Goal: Contribute content

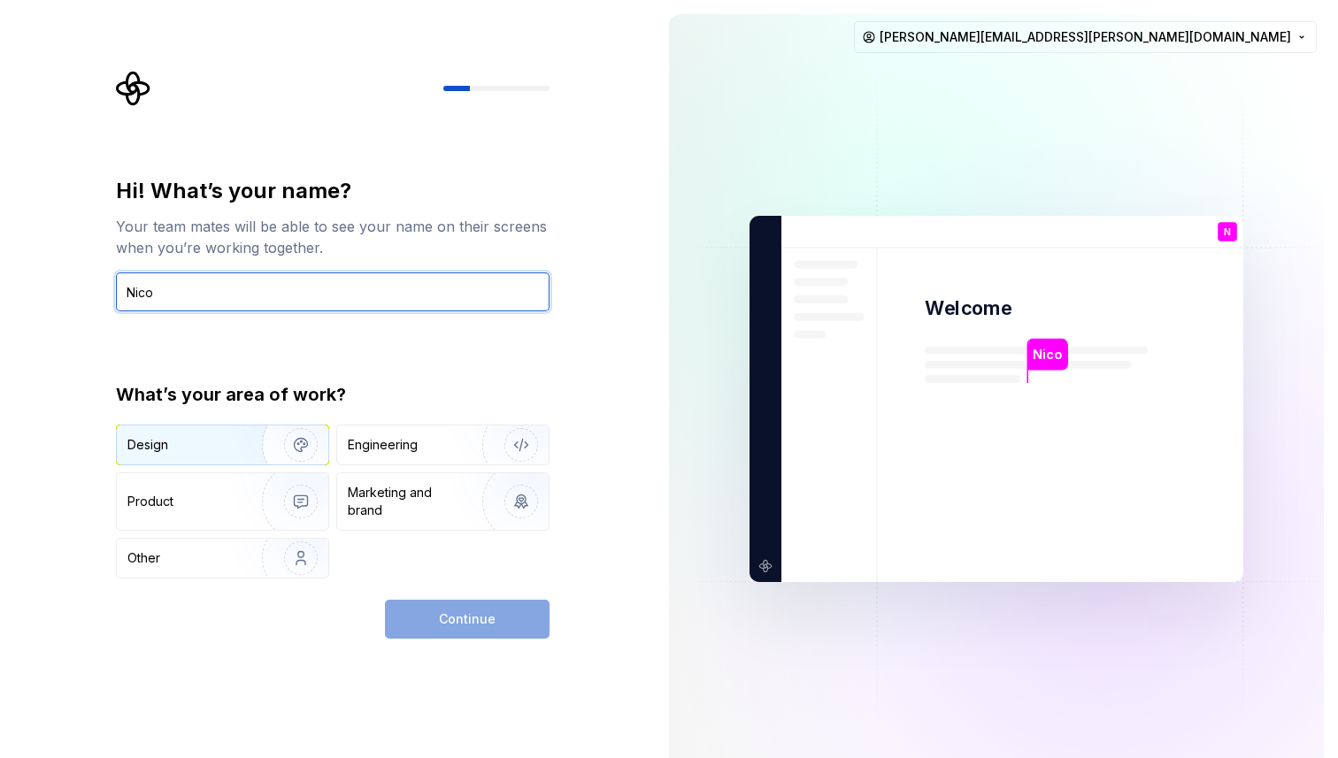
type input "Nico"
click at [255, 449] on img "button" at bounding box center [289, 445] width 113 height 119
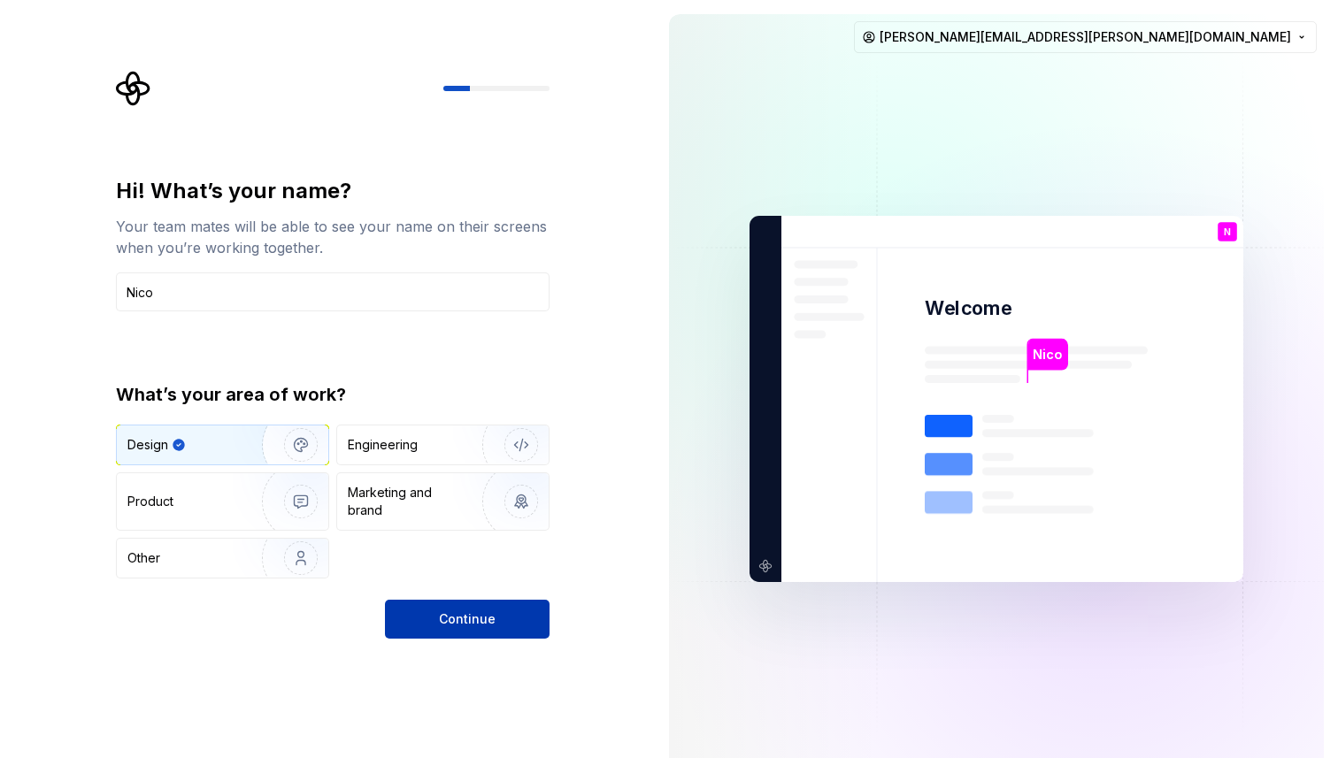
click at [494, 610] on button "Continue" at bounding box center [467, 619] width 165 height 39
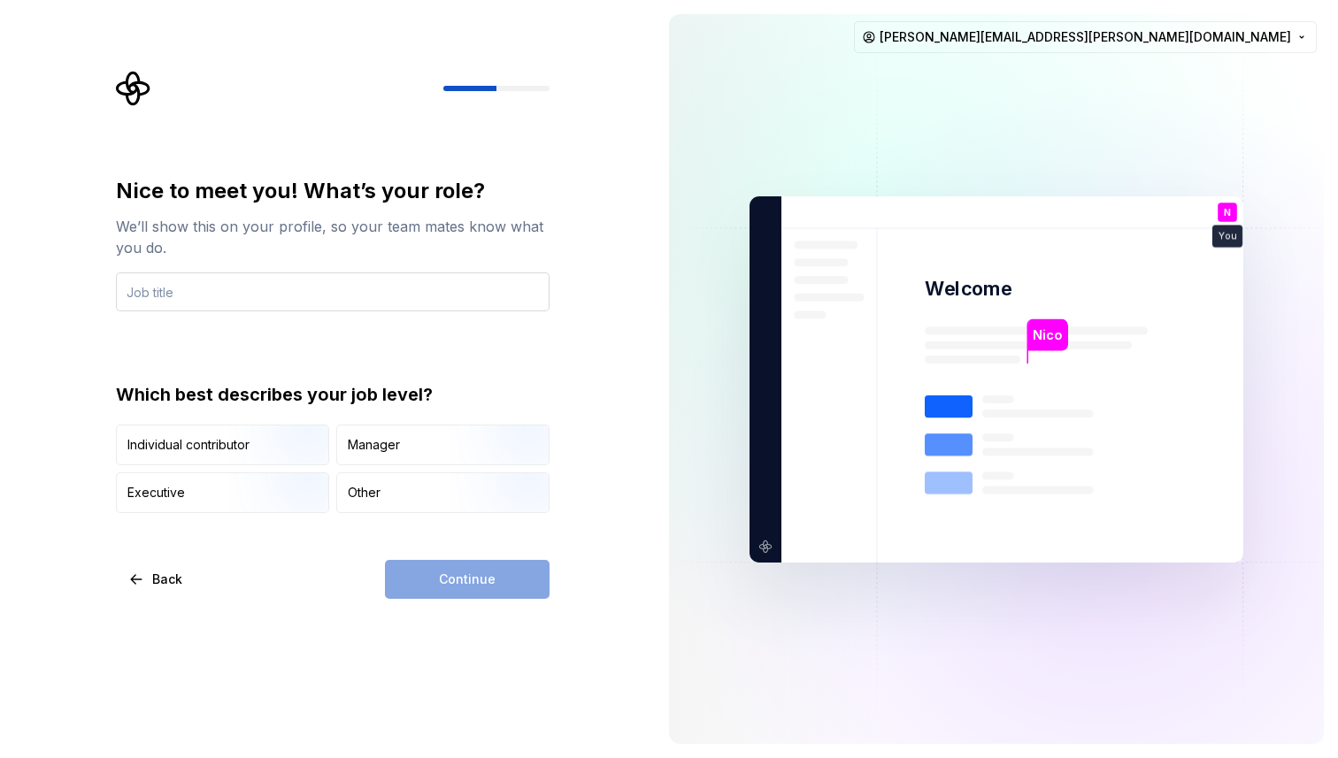
click at [333, 289] on input "text" at bounding box center [332, 291] width 433 height 39
type input "Des"
click at [266, 451] on img "button" at bounding box center [285, 467] width 113 height 119
click at [461, 569] on div "Continue" at bounding box center [467, 579] width 165 height 39
click at [357, 294] on input "text" at bounding box center [332, 291] width 433 height 39
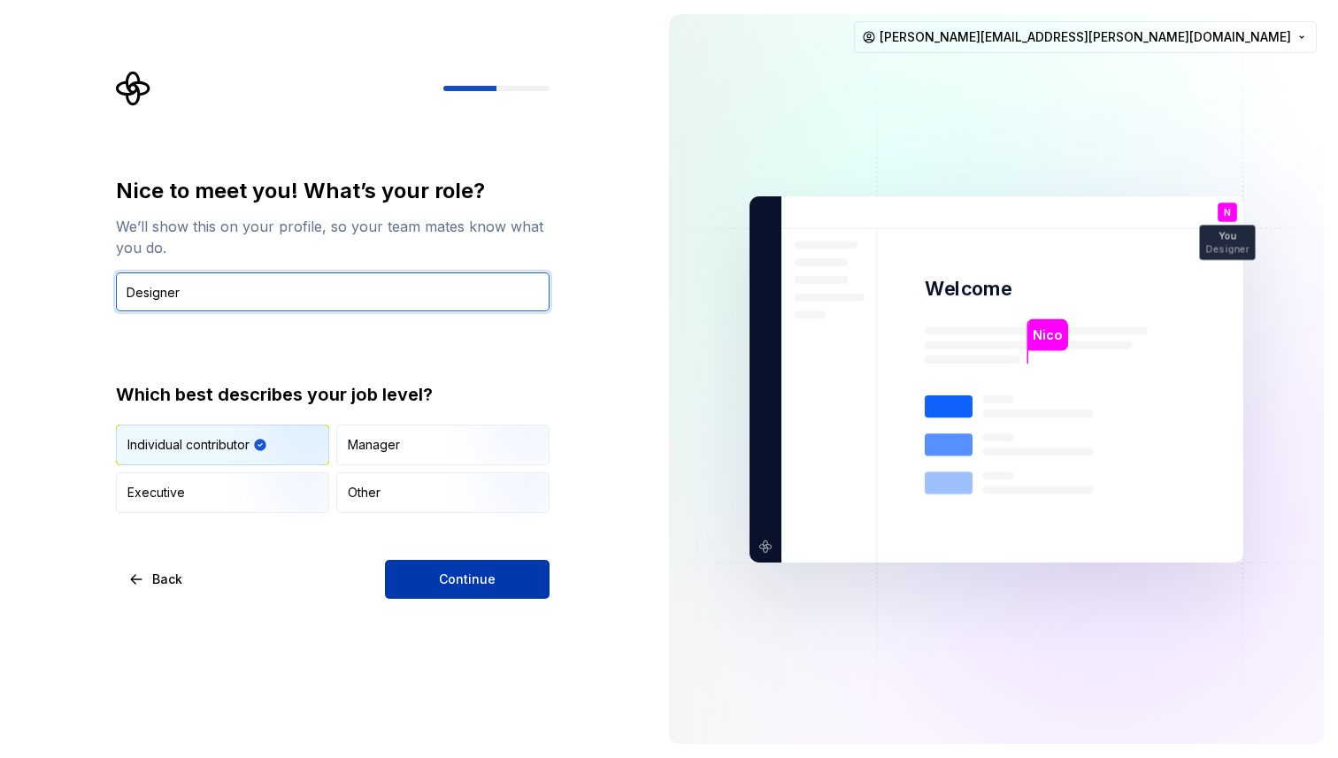
type input "Designer"
click at [456, 589] on button "Continue" at bounding box center [467, 579] width 165 height 39
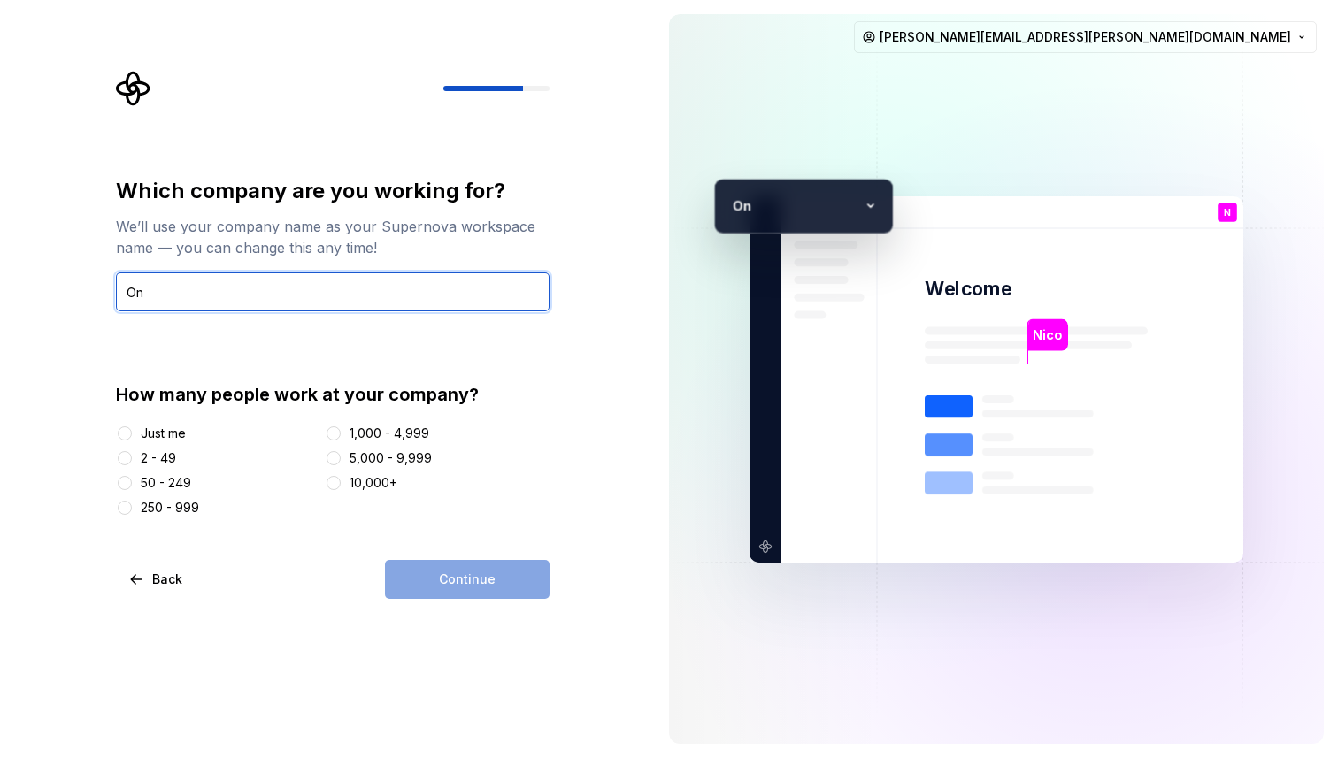
type input "On"
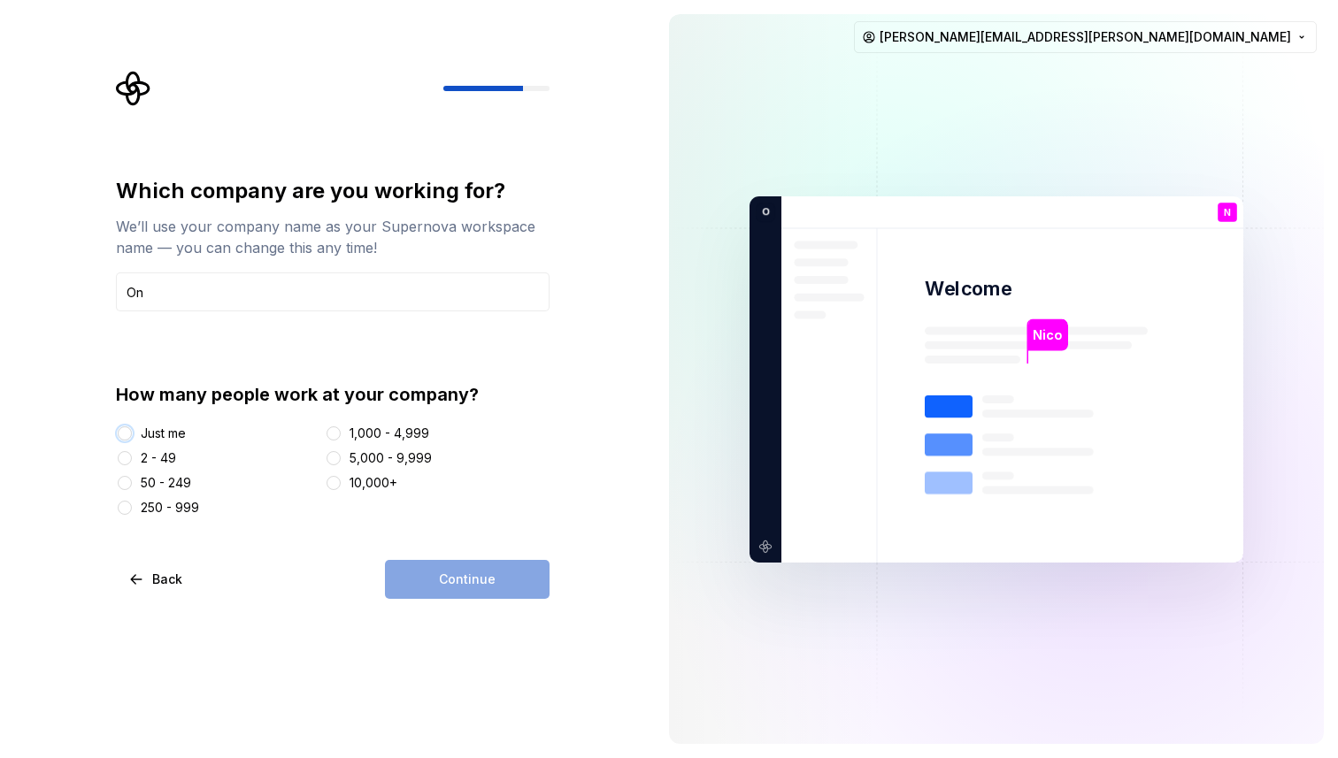
type button "Just me"
click at [119, 433] on button "Just me" at bounding box center [125, 433] width 14 height 14
click at [433, 579] on button "Continue" at bounding box center [467, 579] width 165 height 39
click at [135, 462] on div "2 - 49" at bounding box center [217, 458] width 202 height 18
click at [123, 456] on button "2 - 49" at bounding box center [125, 458] width 14 height 14
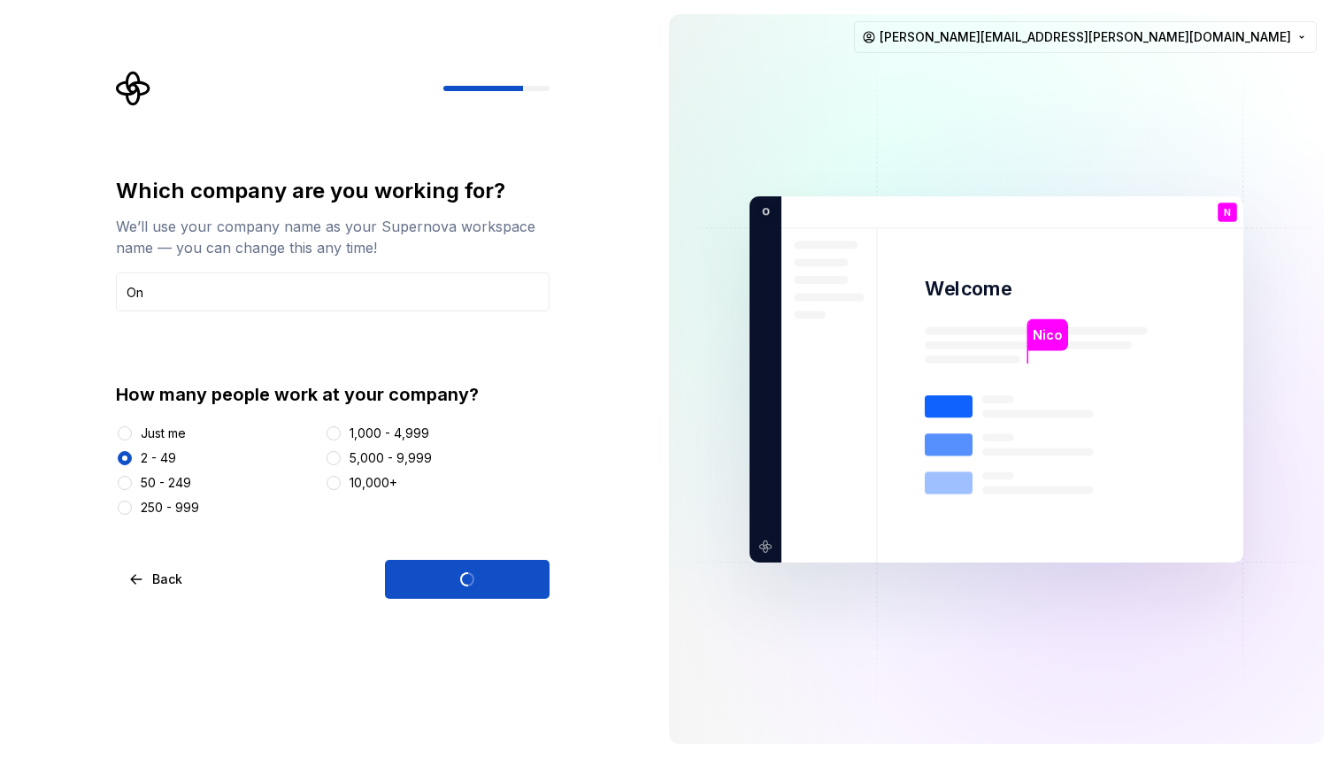
click at [132, 483] on div at bounding box center [125, 483] width 18 height 18
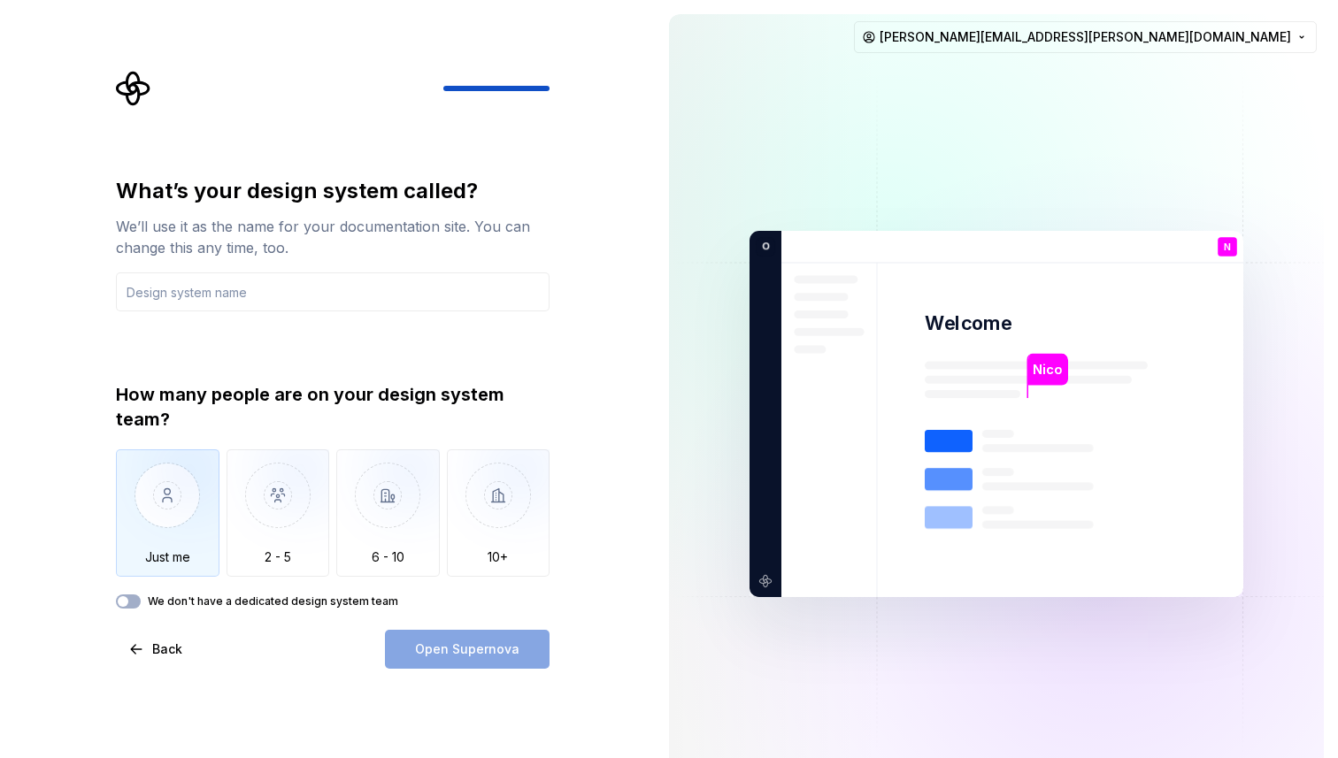
click at [178, 514] on img "button" at bounding box center [168, 508] width 104 height 119
click at [127, 604] on span "button" at bounding box center [123, 601] width 11 height 11
click at [125, 601] on icon "button" at bounding box center [123, 602] width 4 height 3
click at [212, 295] on input "text" at bounding box center [332, 291] width 433 height 39
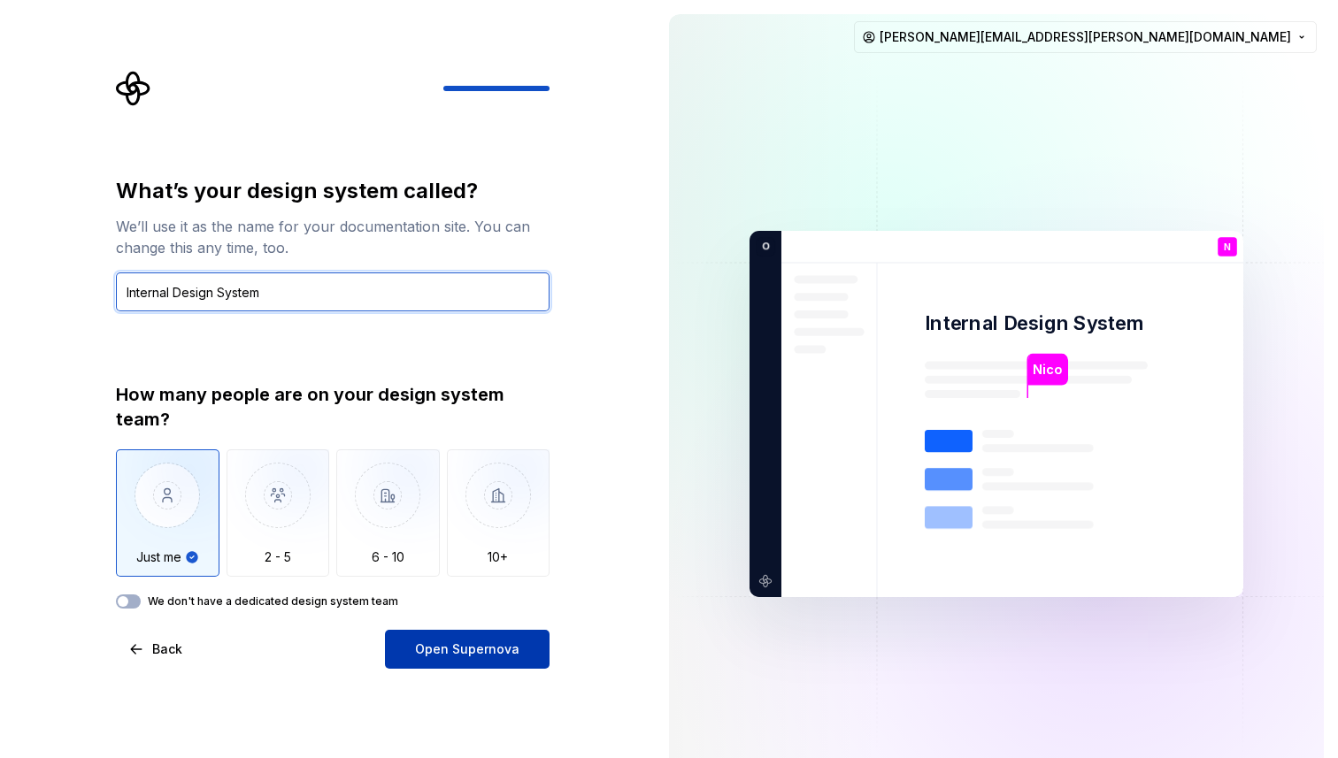
type input "Internal Design System"
click at [439, 643] on span "Open Supernova" at bounding box center [467, 650] width 104 height 18
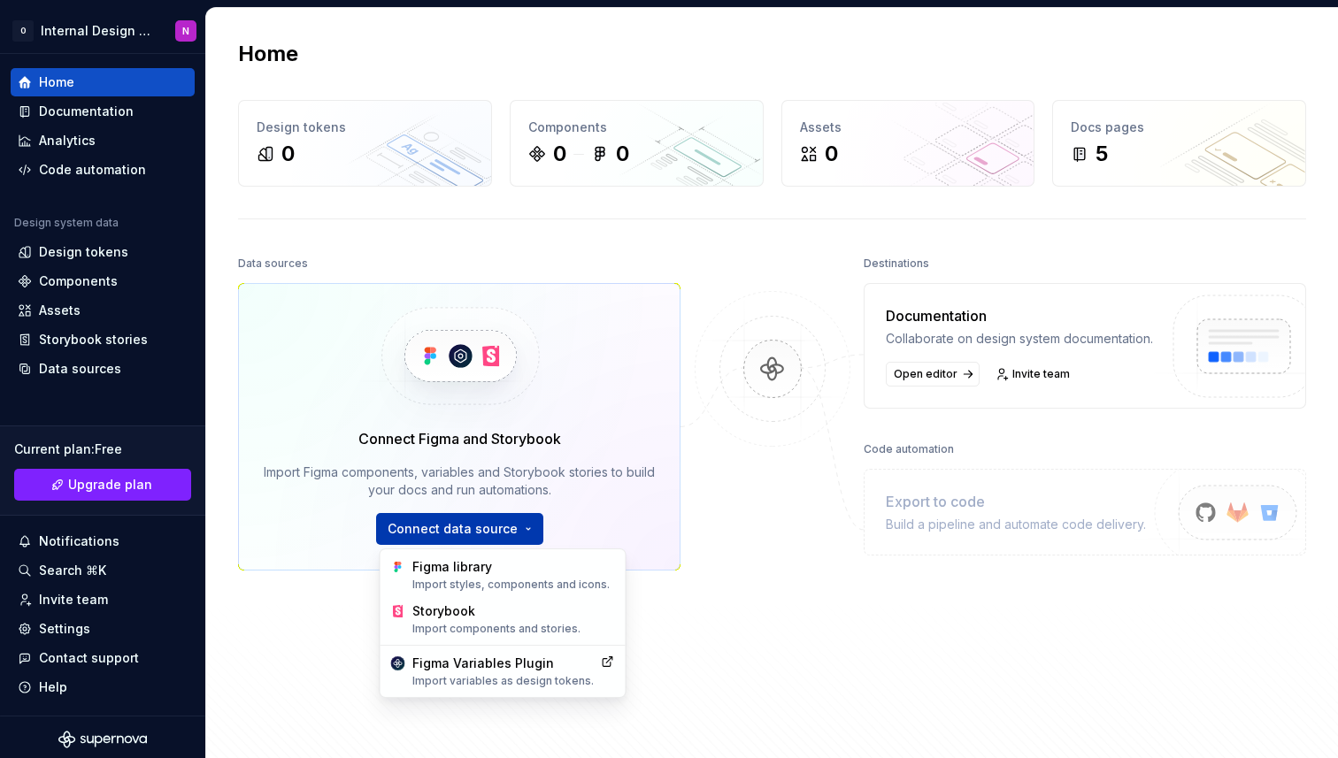
click at [486, 527] on html "O Internal Design System N Home Documentation Analytics Code automation Design …" at bounding box center [669, 379] width 1338 height 758
click at [521, 592] on div "Figma library Import styles, components and icons." at bounding box center [503, 575] width 238 height 44
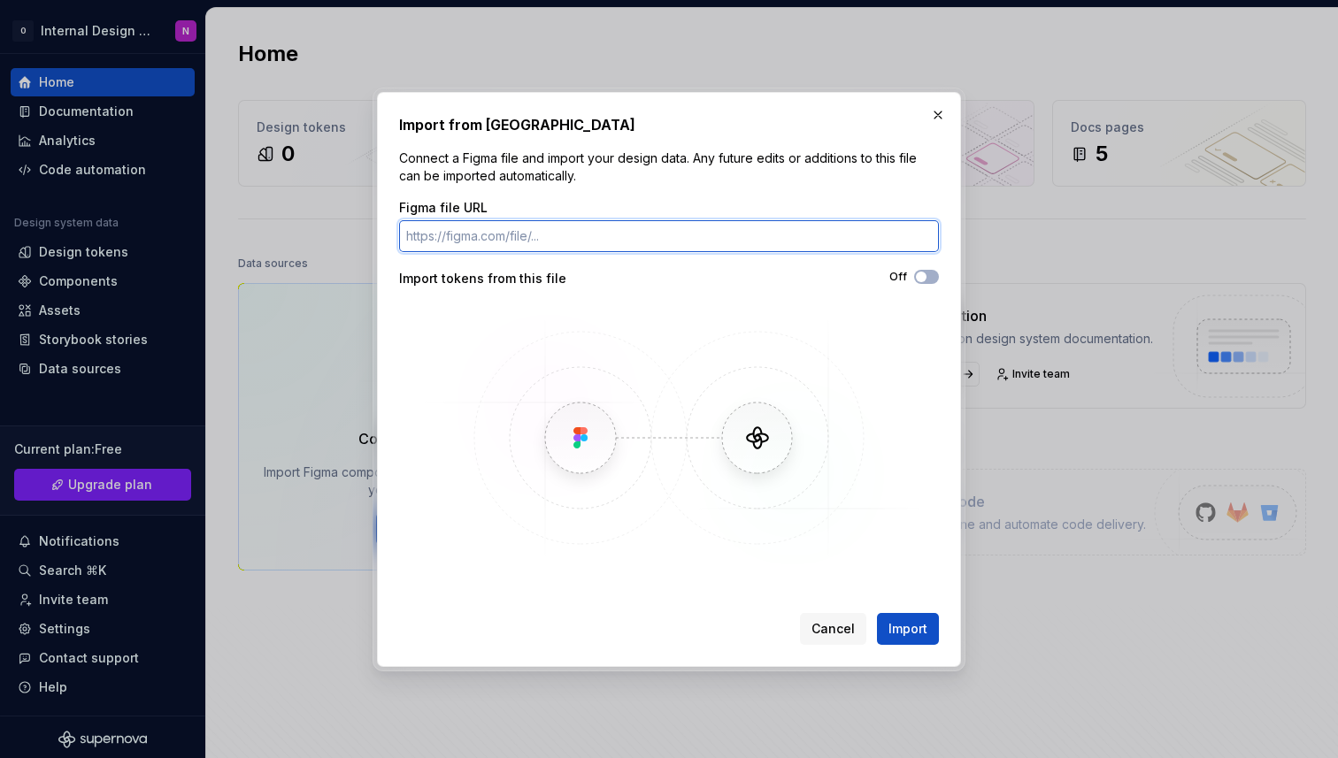
click at [499, 245] on input "Figma file URL" at bounding box center [669, 236] width 540 height 32
paste input "[URL][DOMAIN_NAME]"
type input "[URL][DOMAIN_NAME]"
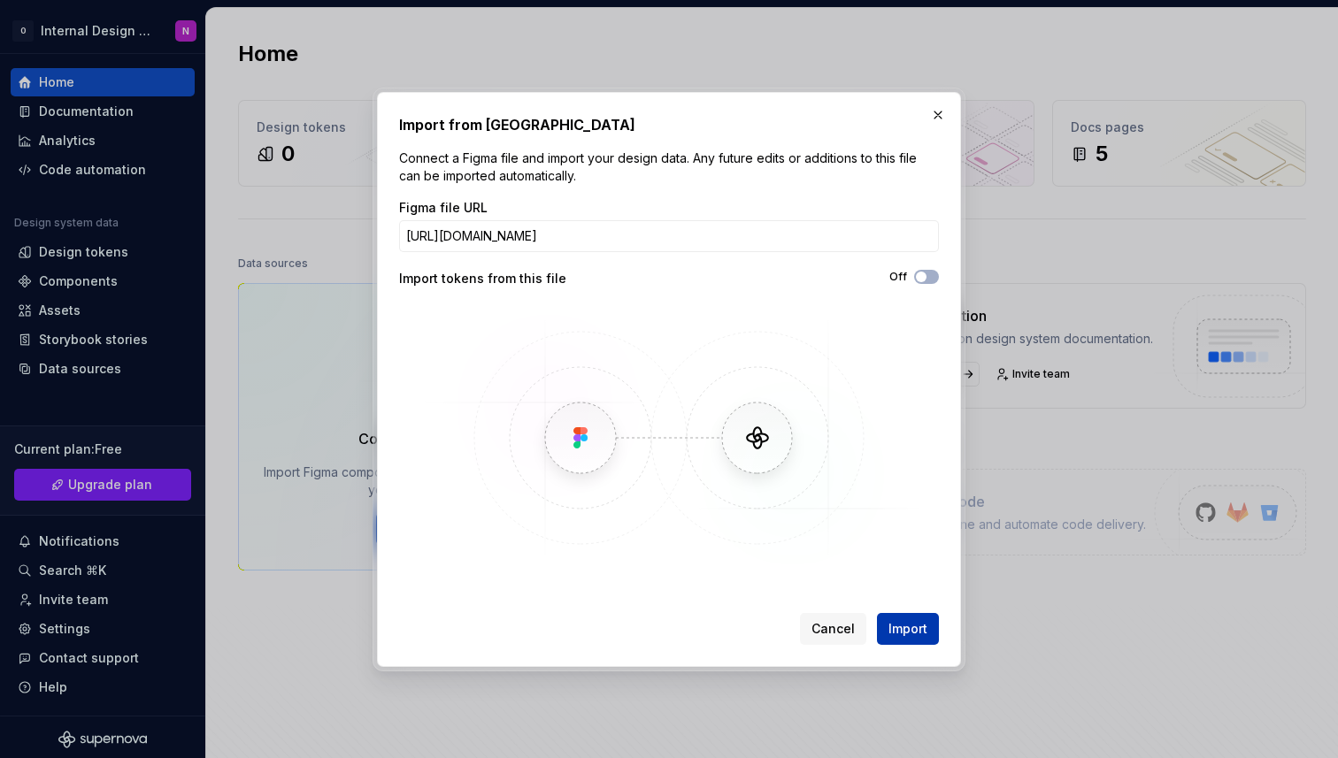
scroll to position [0, 0]
click at [908, 621] on span "Import" at bounding box center [907, 629] width 39 height 18
click at [919, 280] on span "button" at bounding box center [921, 277] width 11 height 11
click at [902, 627] on span "Import" at bounding box center [907, 629] width 39 height 18
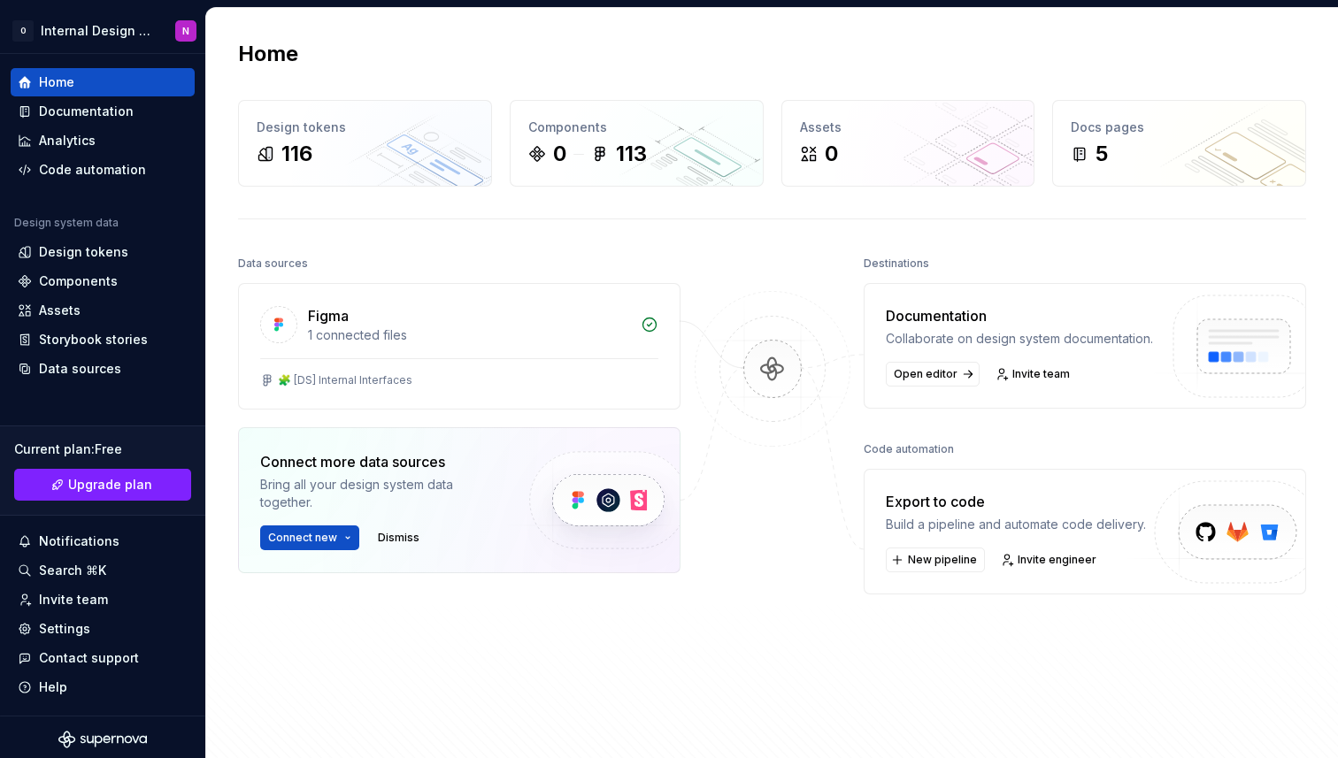
click at [567, 662] on div "Data sources Figma 1 connected files 🧩 [DS] Internal Interfaces Connect more da…" at bounding box center [459, 478] width 442 height 455
click at [1188, 138] on div "Docs pages 5" at bounding box center [1179, 143] width 252 height 85
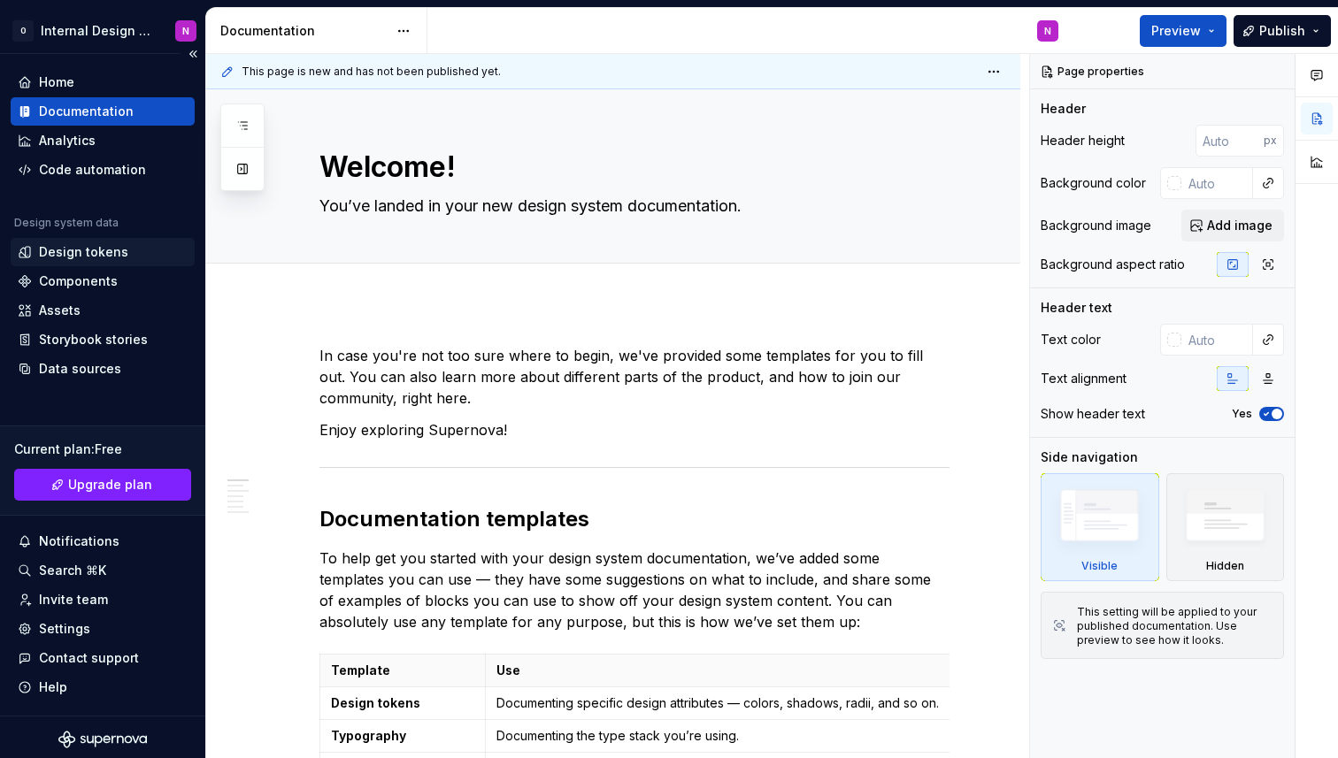
click at [98, 253] on div "Design tokens" at bounding box center [83, 252] width 89 height 18
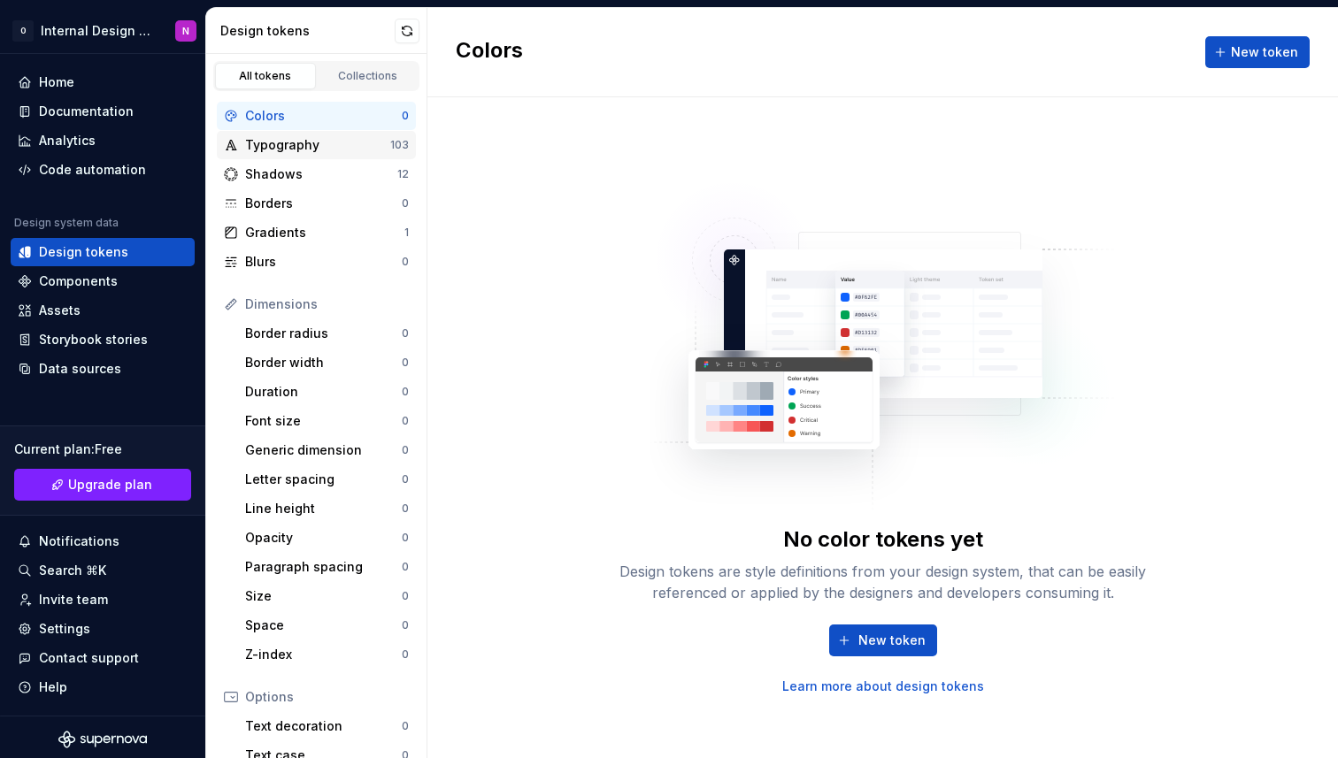
click at [316, 137] on div "Typography" at bounding box center [317, 145] width 145 height 18
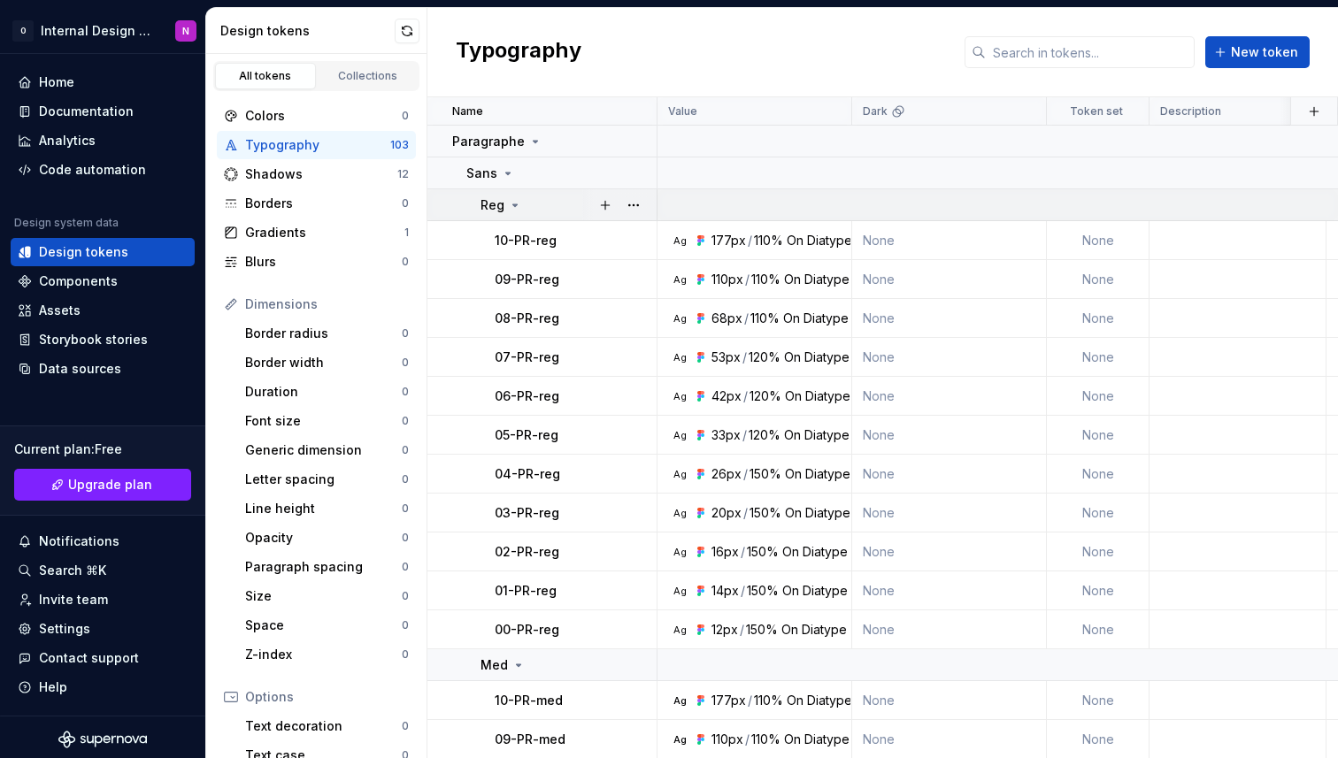
click at [508, 207] on icon at bounding box center [515, 205] width 14 height 14
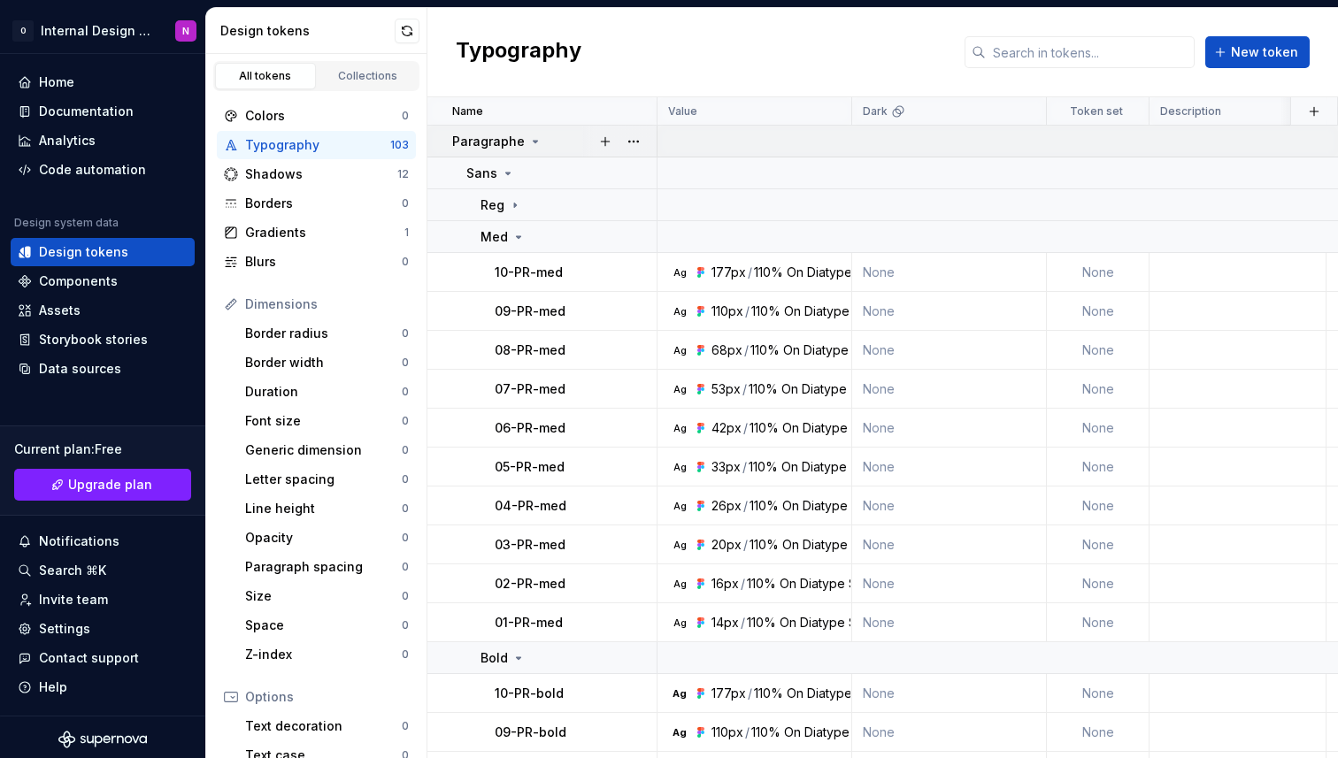
click at [510, 144] on p "Paragraphe" at bounding box center [488, 142] width 73 height 18
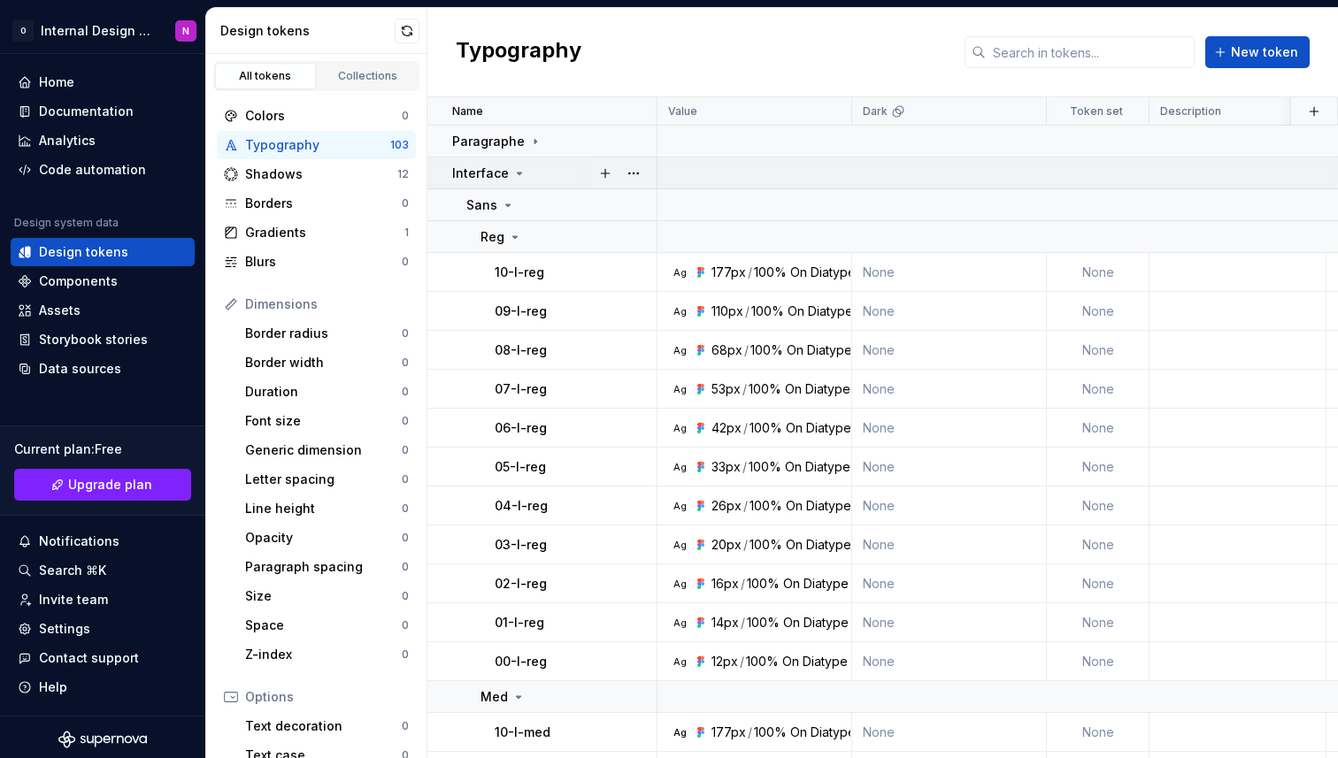
click at [512, 178] on icon at bounding box center [519, 173] width 14 height 14
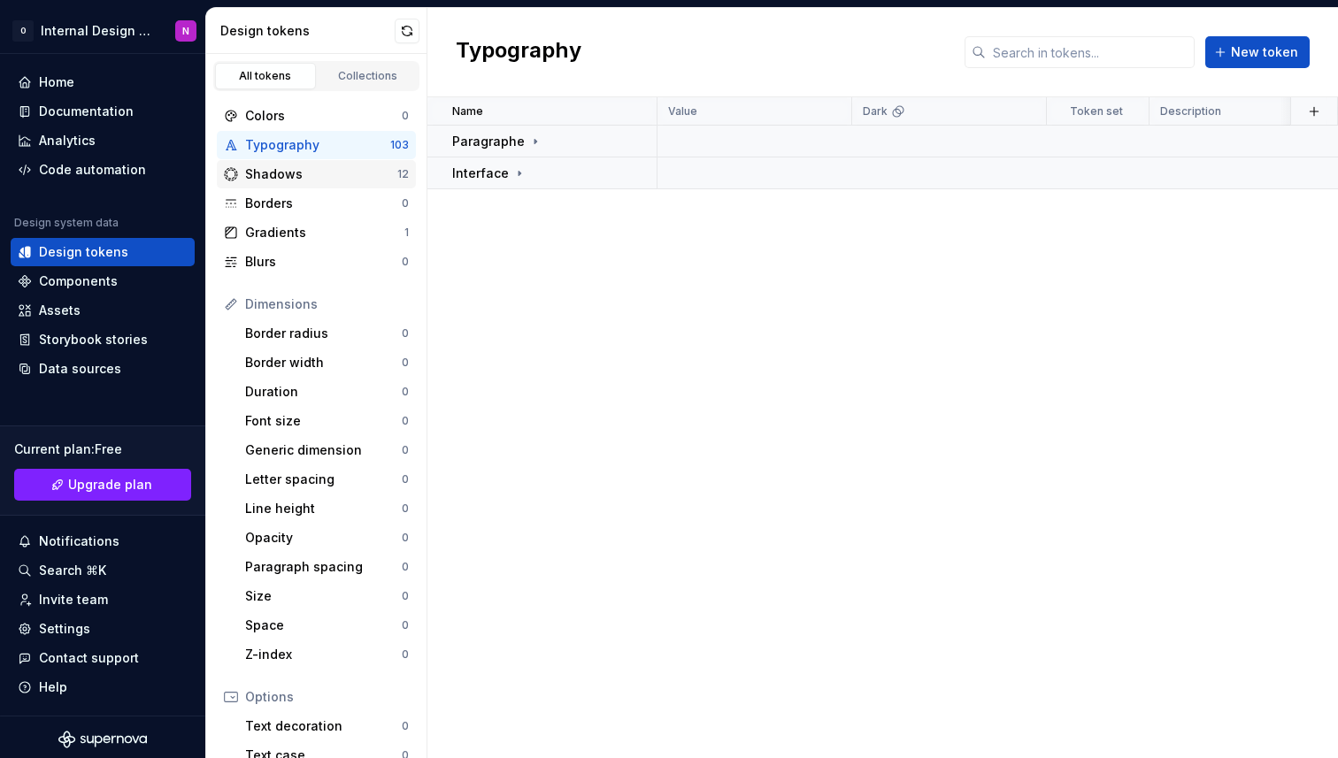
click at [328, 182] on div "Shadows" at bounding box center [321, 174] width 152 height 18
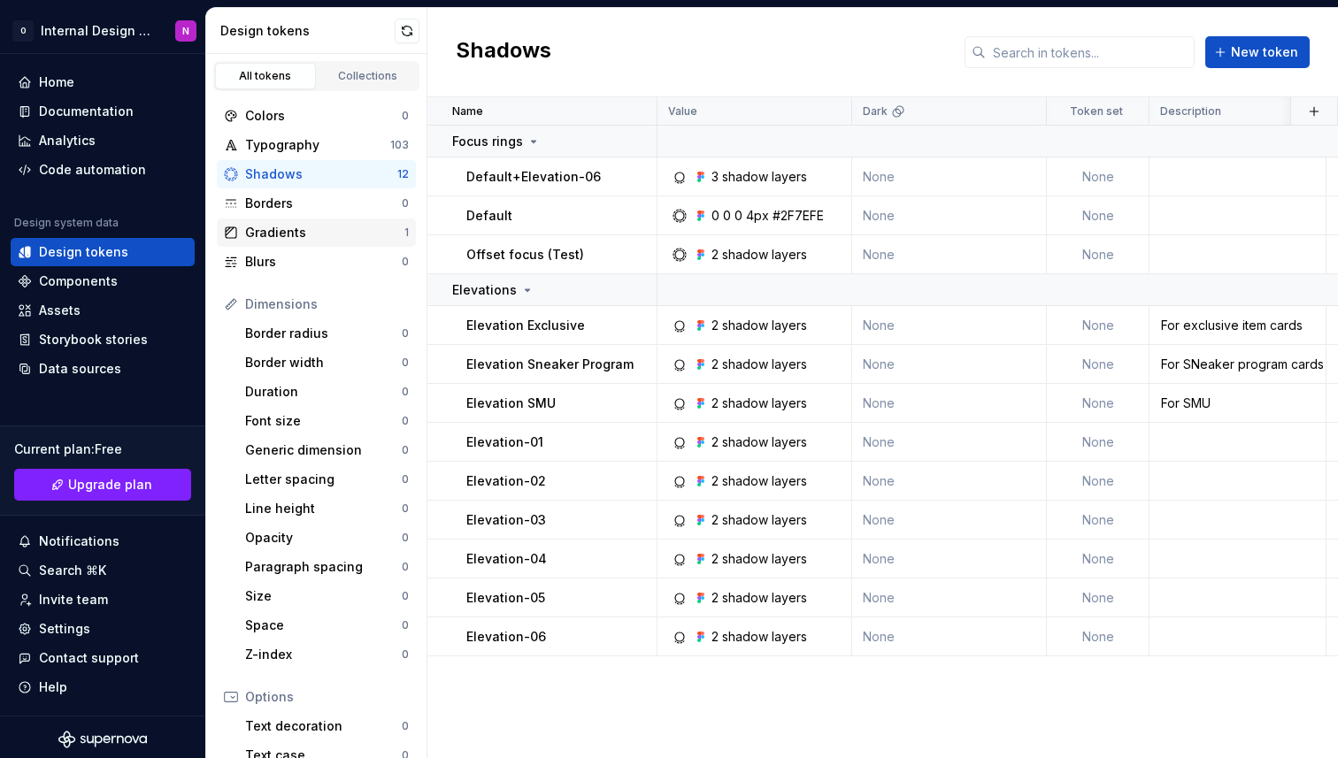
click at [322, 219] on div "Gradients 1" at bounding box center [316, 233] width 199 height 28
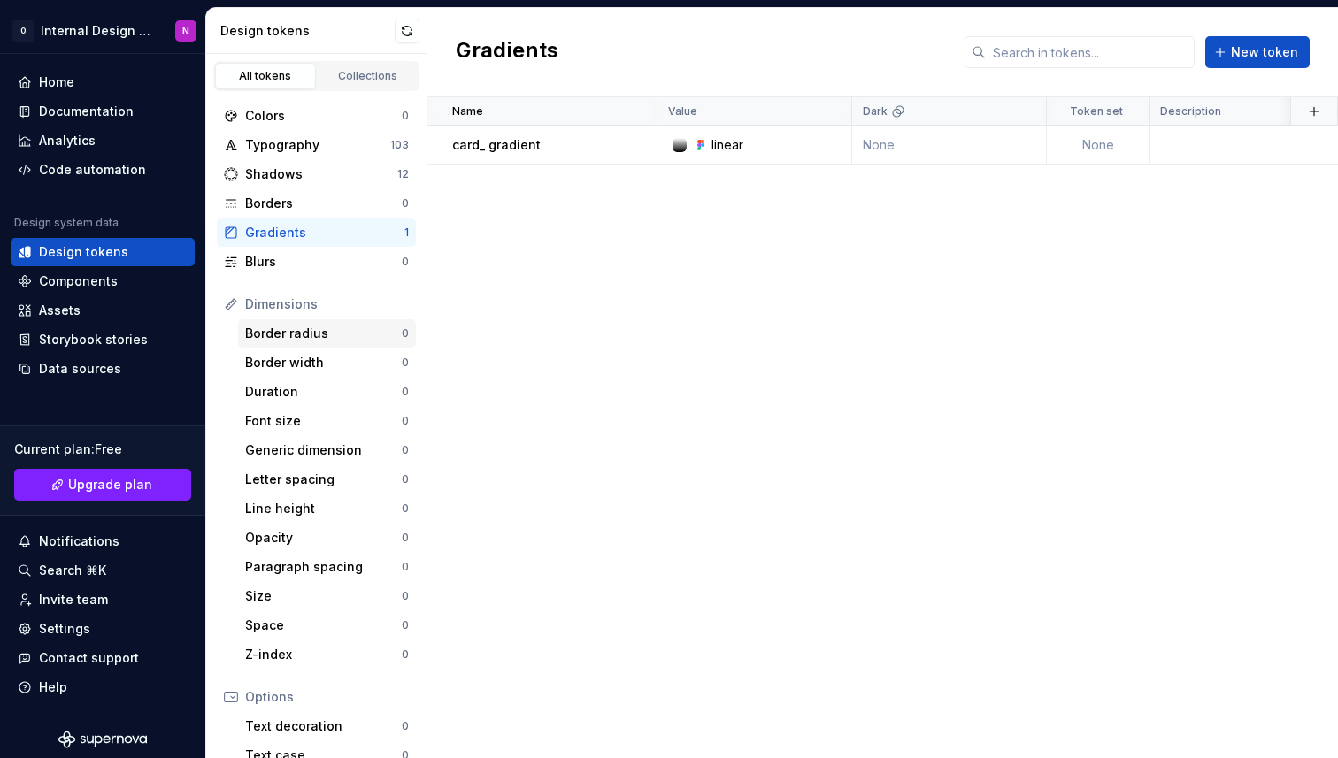
click at [341, 339] on div "Border radius" at bounding box center [323, 334] width 157 height 18
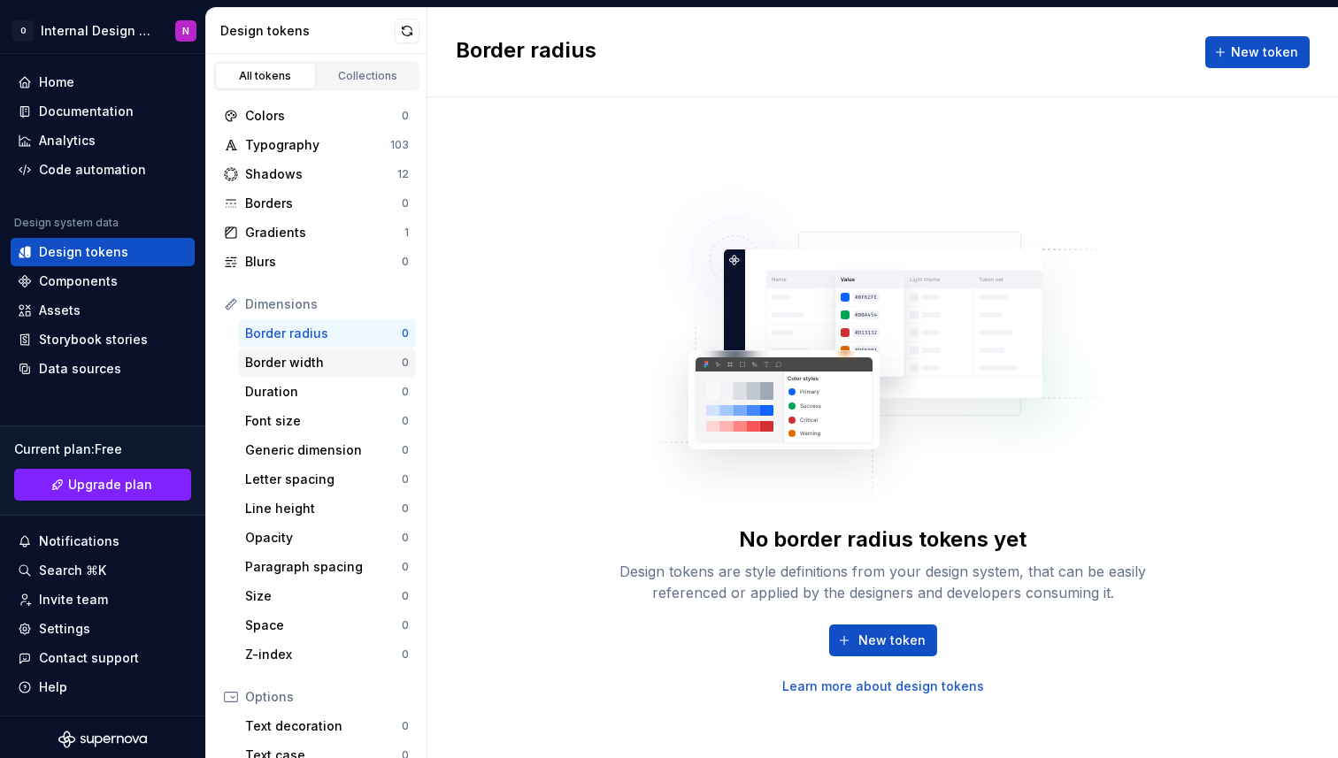
click at [337, 357] on div "Border width" at bounding box center [323, 363] width 157 height 18
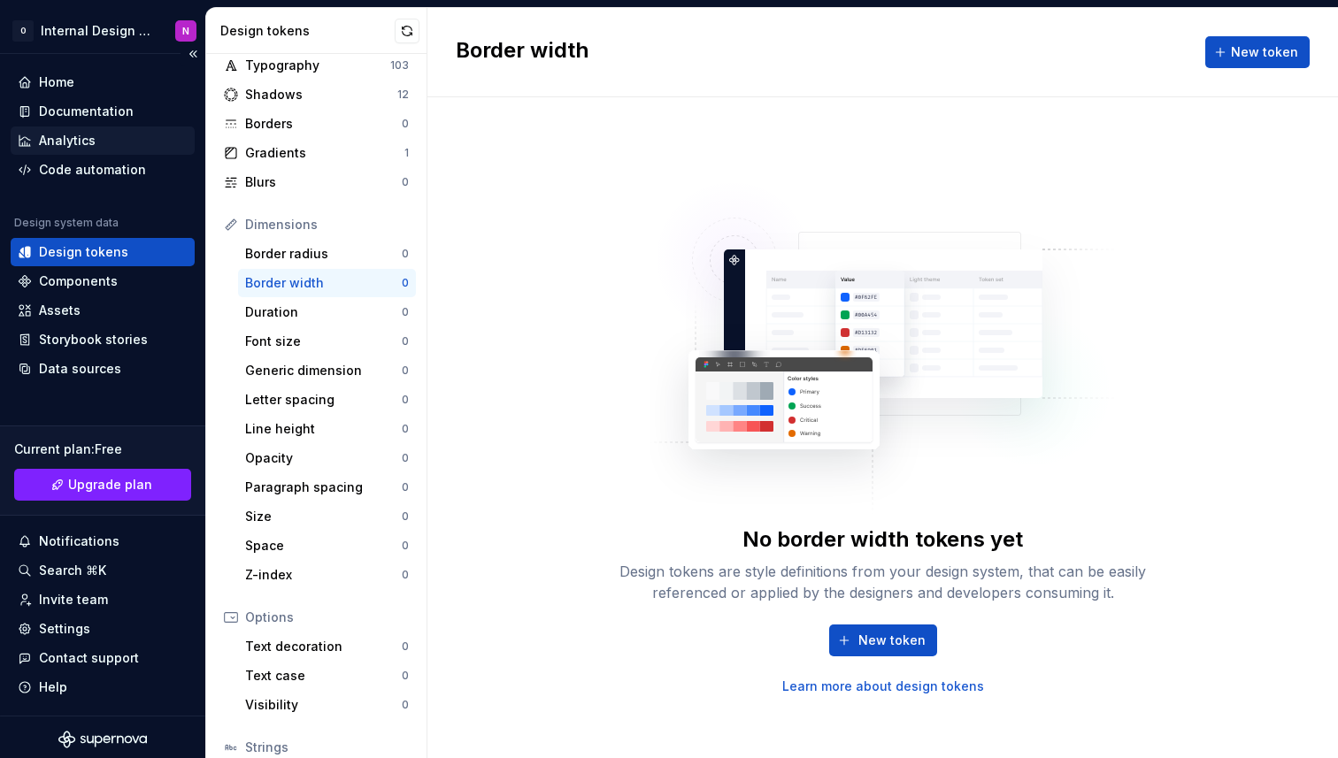
click at [77, 127] on div "Analytics" at bounding box center [103, 141] width 184 height 28
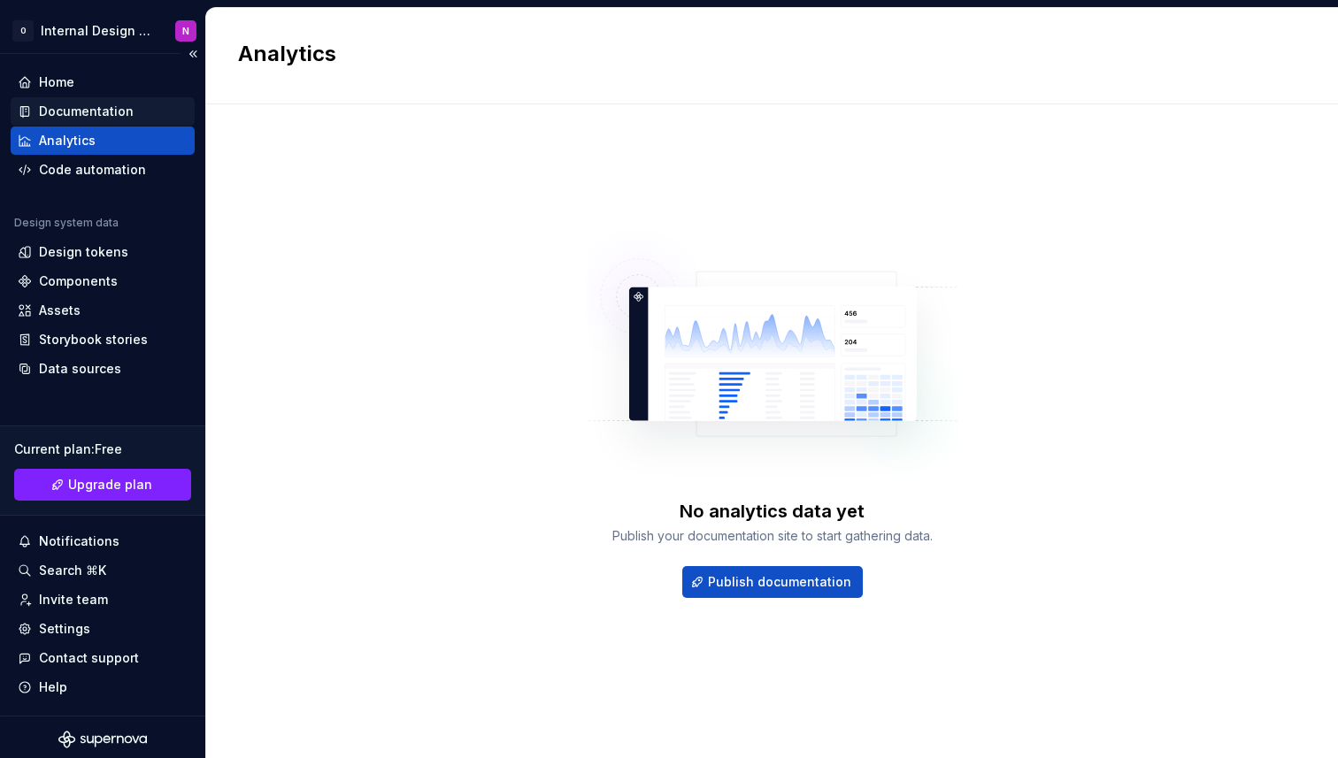
click at [94, 104] on div "Documentation" at bounding box center [86, 112] width 95 height 18
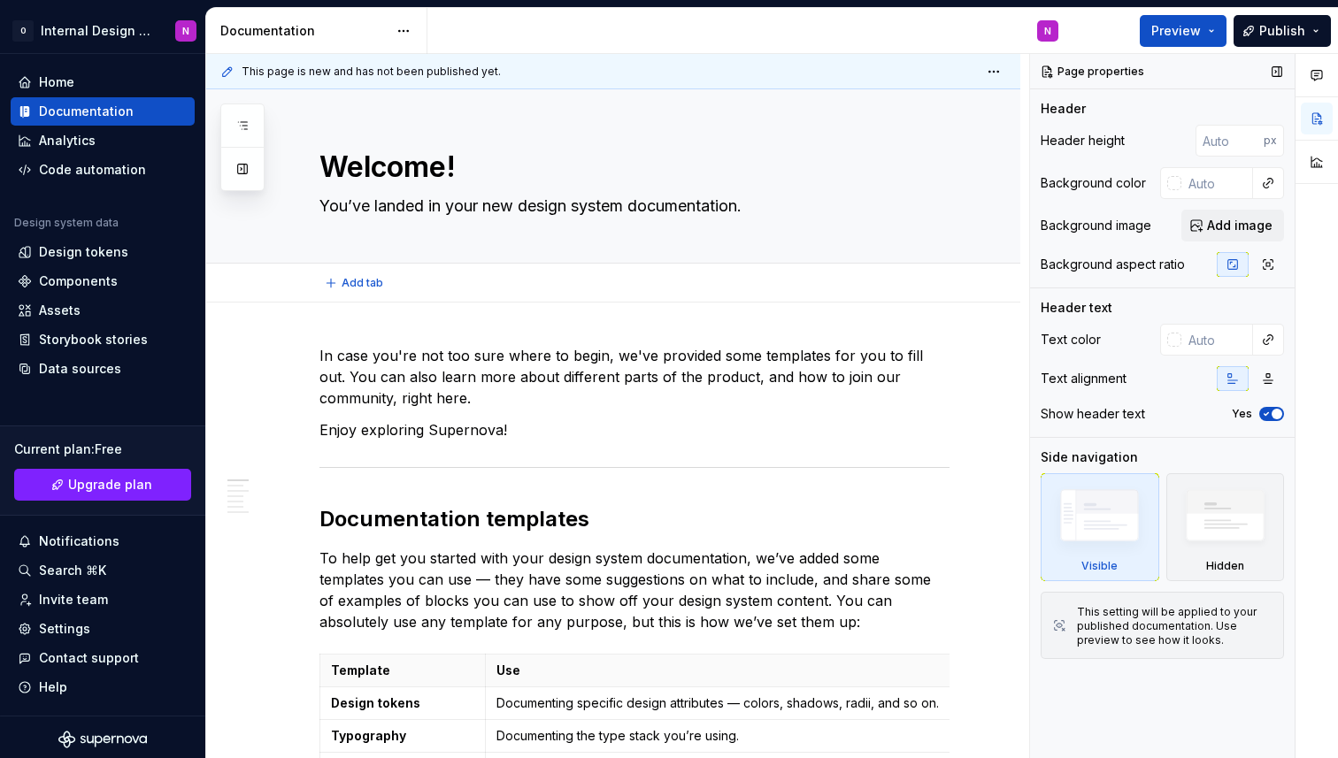
type textarea "*"
click at [1173, 186] on div at bounding box center [1174, 183] width 14 height 14
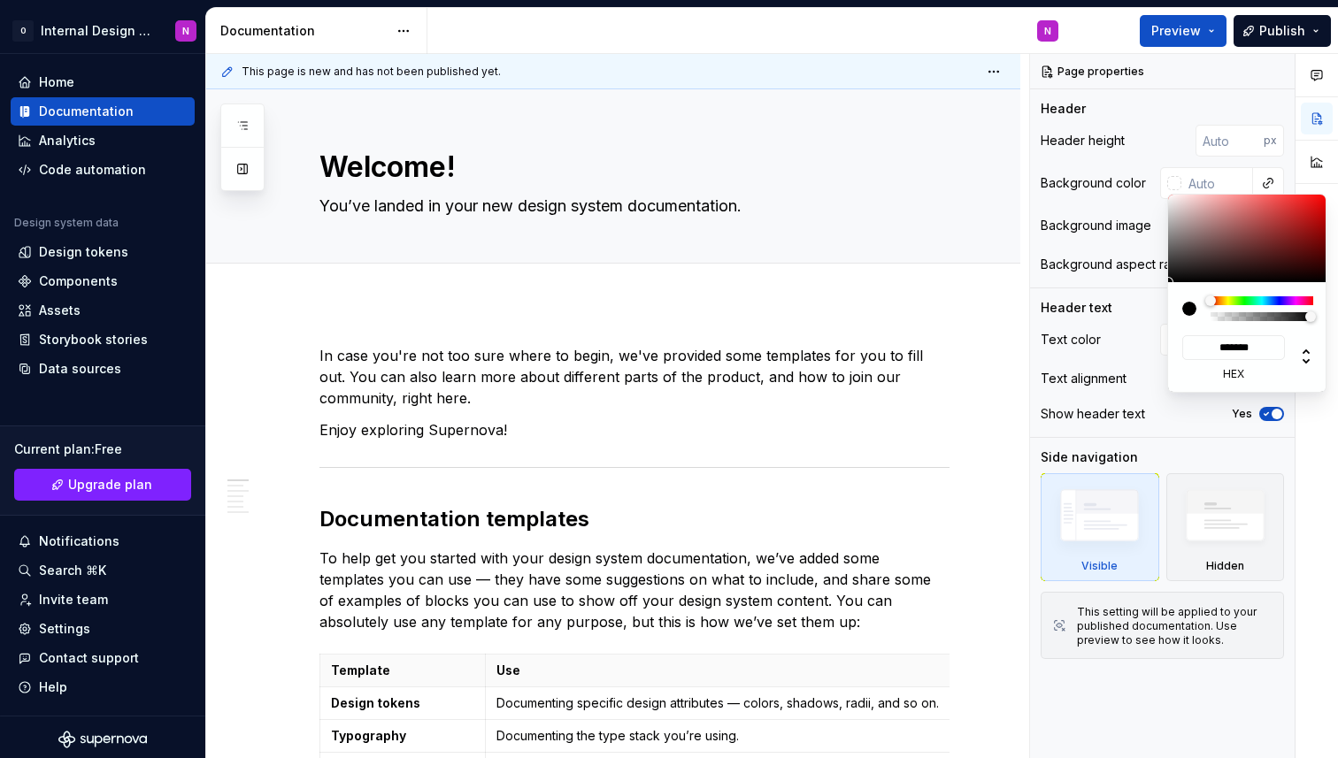
type input "#674545"
type input "*******"
type input "#674646"
type input "*******"
type input "#5A4040"
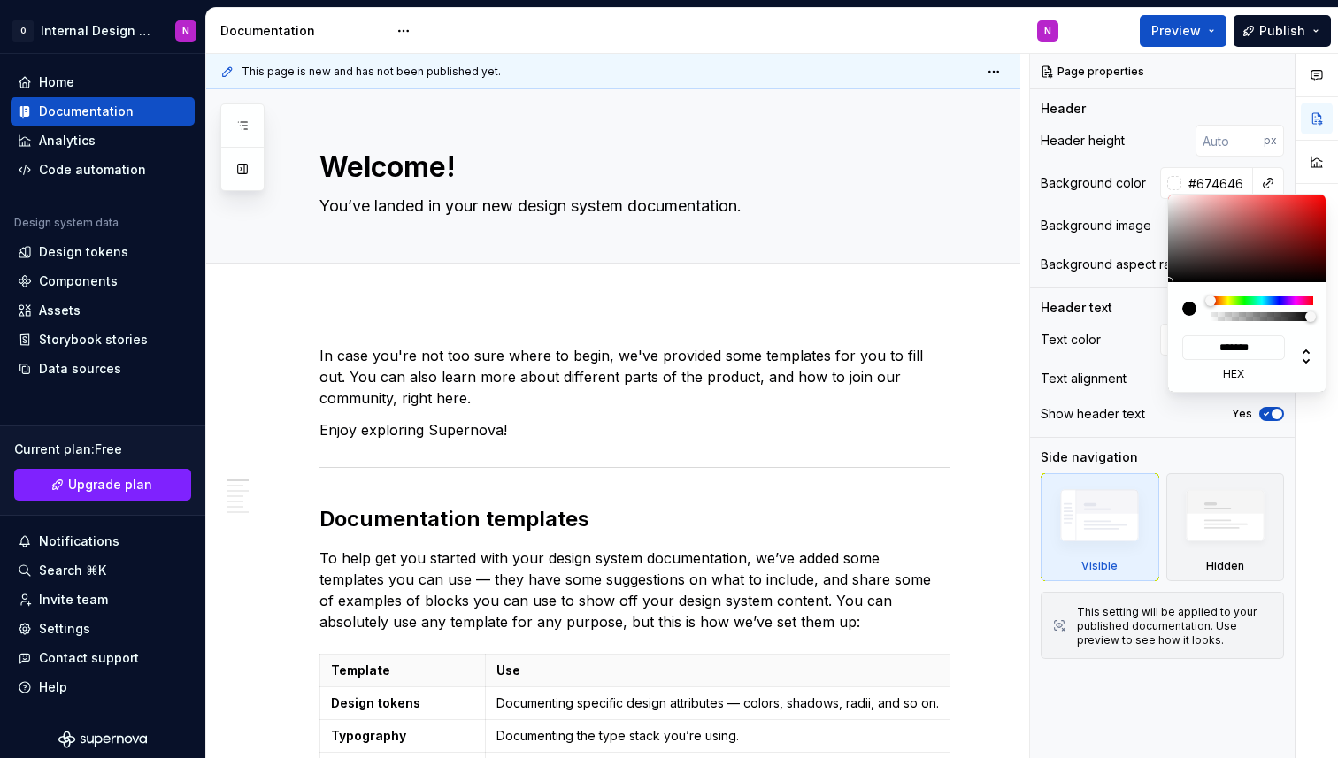
type input "*******"
type input "#000000"
type input "*******"
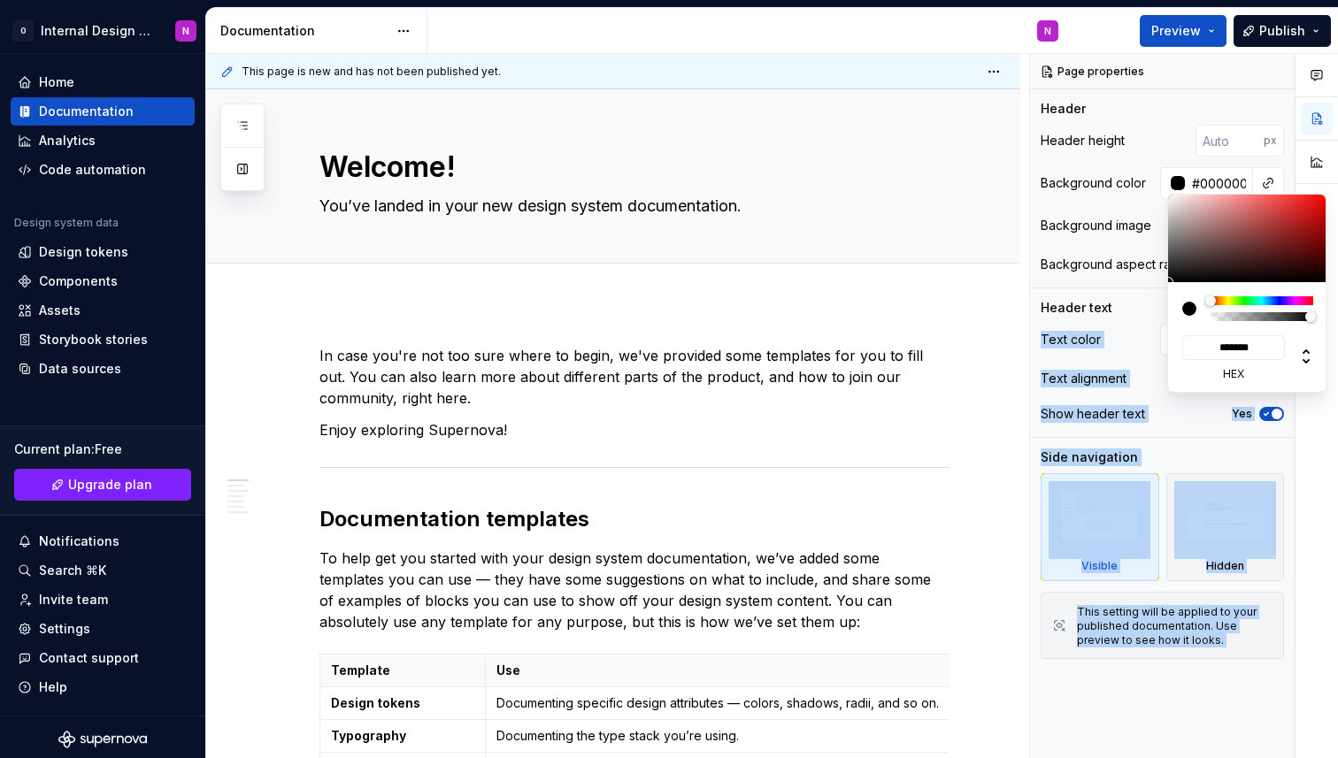
drag, startPoint x: 1219, startPoint y: 247, endPoint x: 1066, endPoint y: 321, distance: 170.1
click at [1066, 321] on body "O Internal Design System N Home Documentation Analytics Code automation Design …" at bounding box center [669, 379] width 1338 height 758
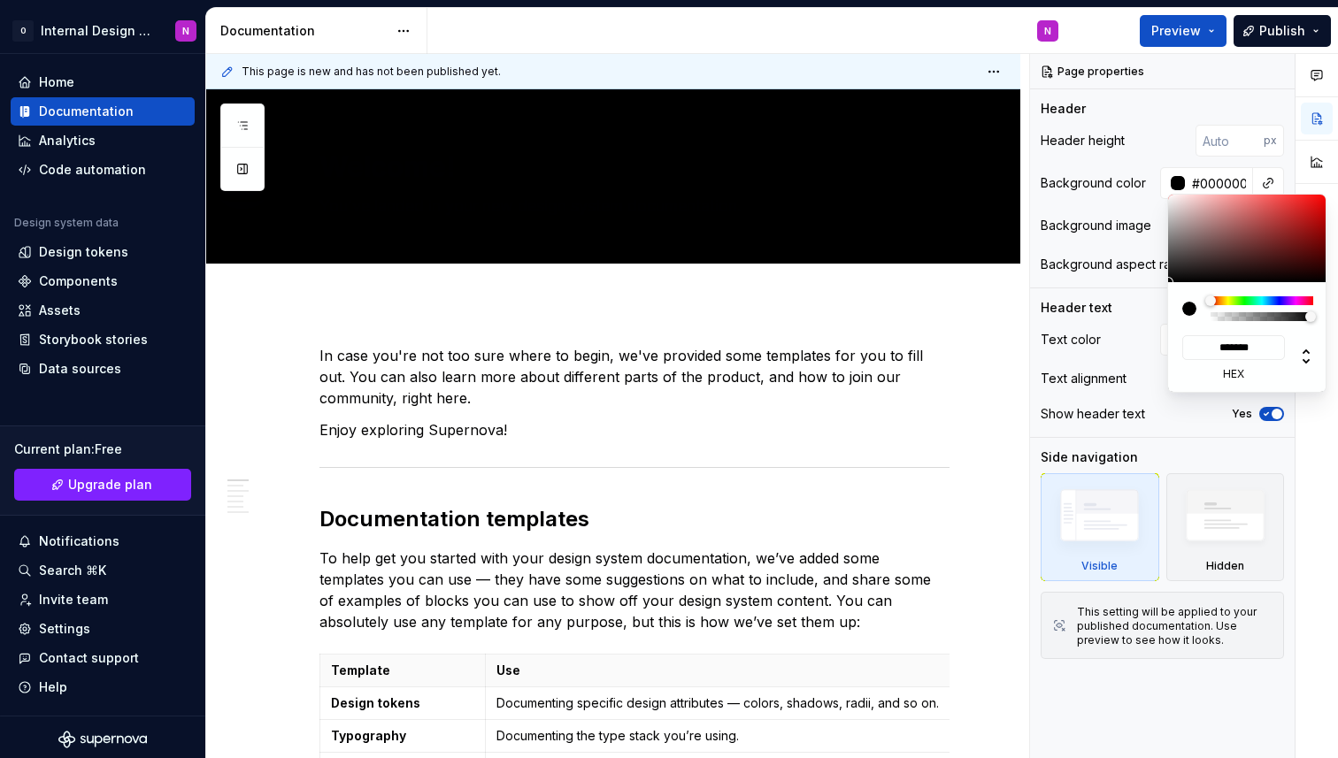
click at [841, 328] on html "O Internal Design System N Home Documentation Analytics Code automation Design …" at bounding box center [669, 379] width 1338 height 758
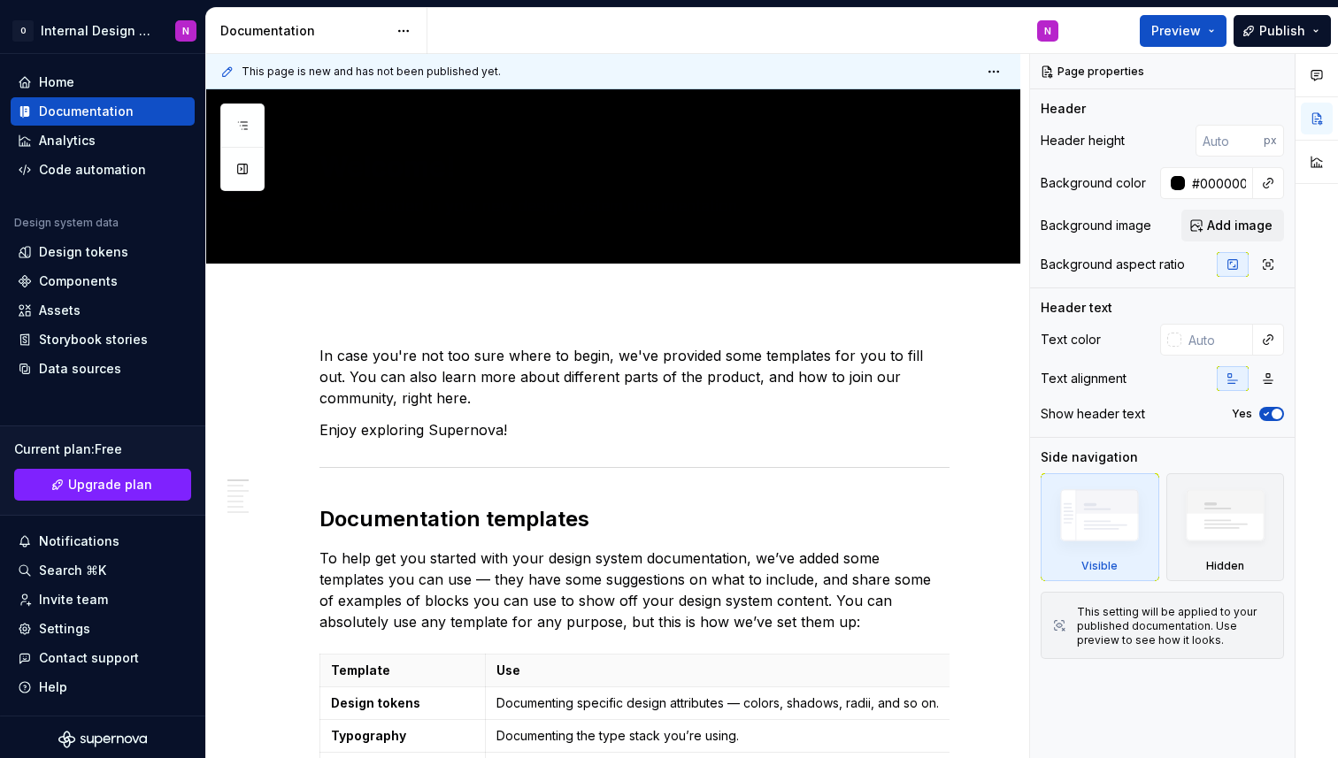
click at [926, 303] on html "O Internal Design System N Home Documentation Analytics Code automation Design …" at bounding box center [669, 379] width 1338 height 758
type textarea "*"
click at [1173, 344] on div at bounding box center [1174, 340] width 14 height 14
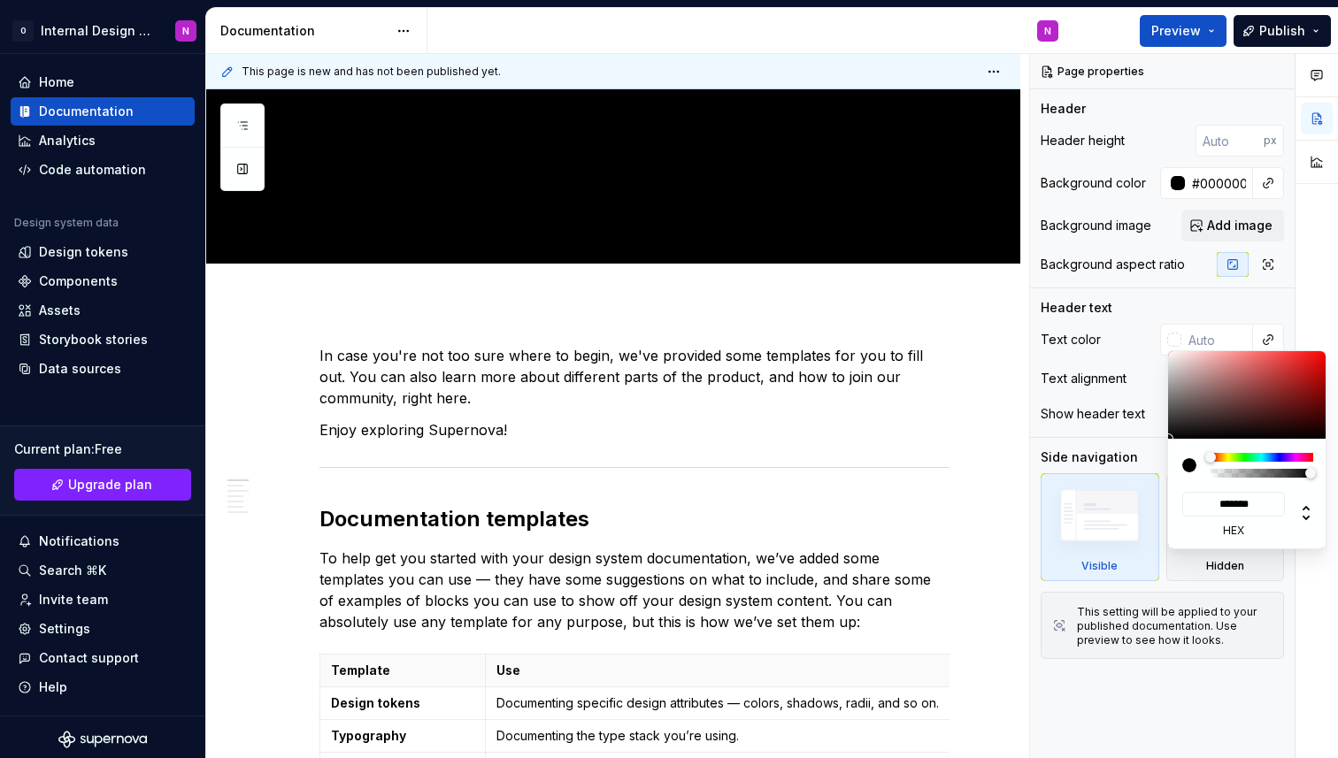
type input "#7C6868"
type input "*******"
type input "#7C6D6D"
type input "*******"
type input "#B2B2B2"
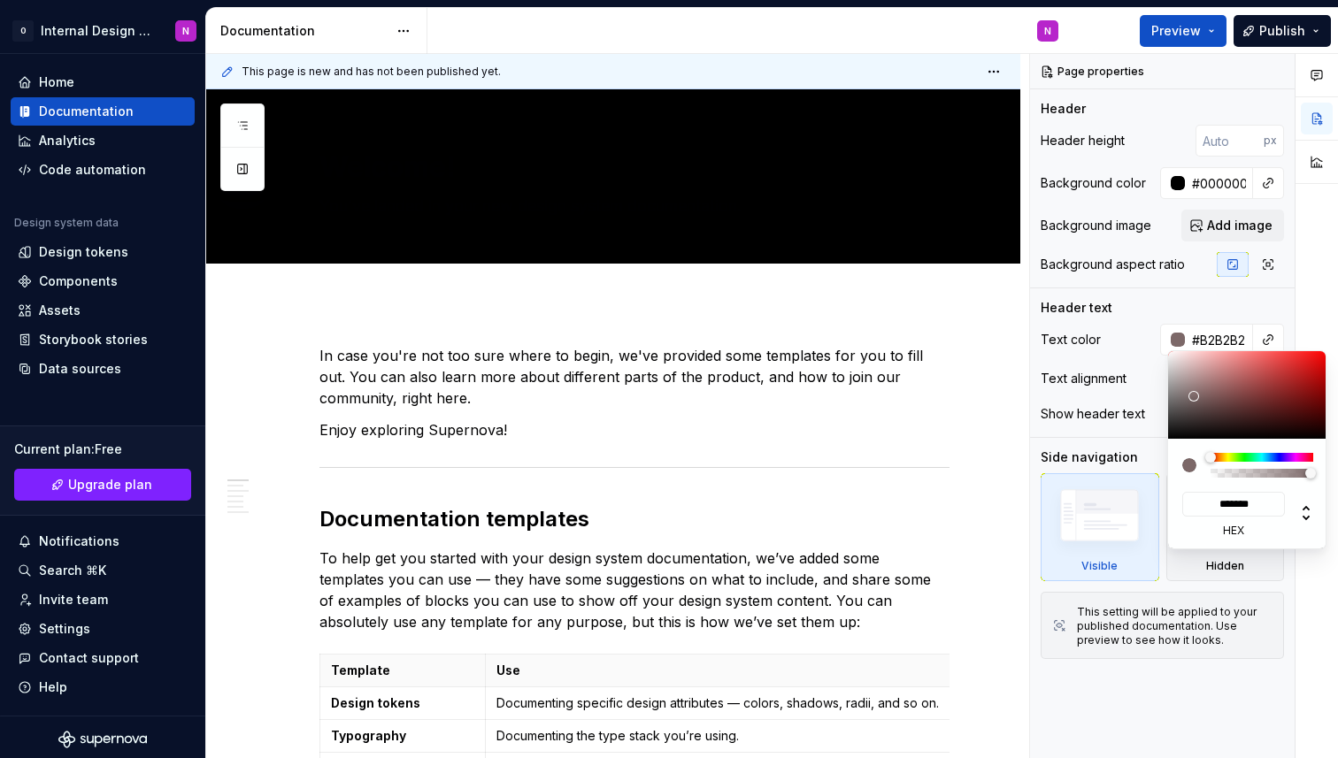
type input "*******"
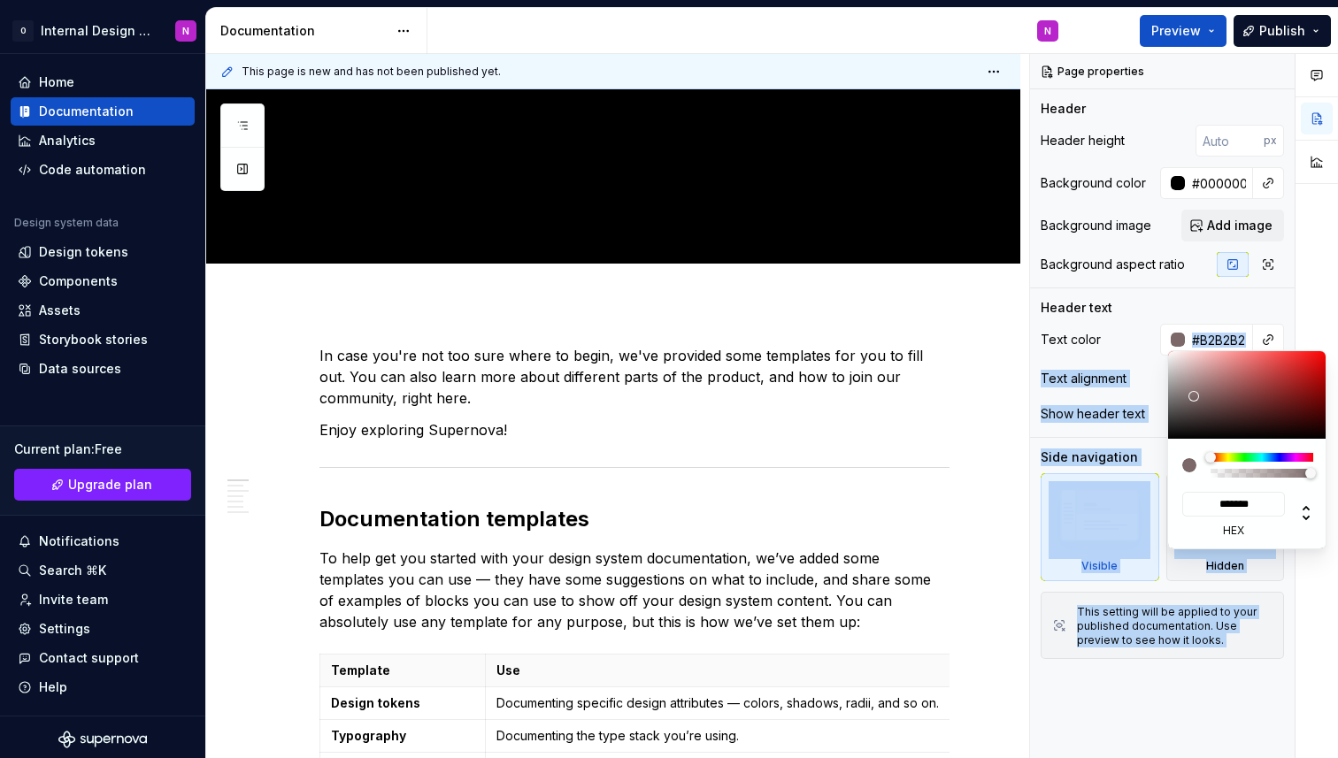
type input "#FFFFFF"
type input "*******"
drag, startPoint x: 1193, startPoint y: 396, endPoint x: 1060, endPoint y: 277, distance: 179.2
click at [1060, 277] on body "O Internal Design System N Home Documentation Analytics Code automation Design …" at bounding box center [669, 379] width 1338 height 758
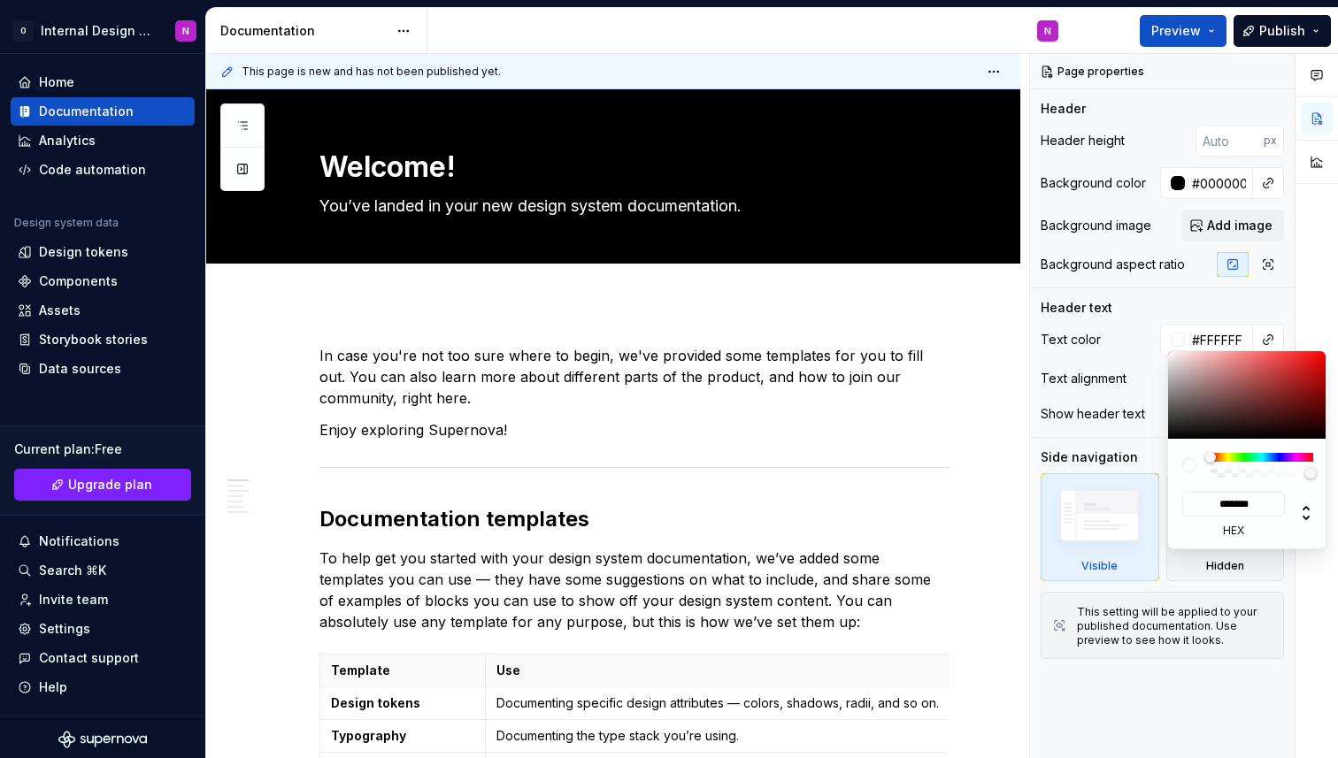
click at [918, 297] on html "O Internal Design System N Home Documentation Analytics Code automation Design …" at bounding box center [669, 379] width 1338 height 758
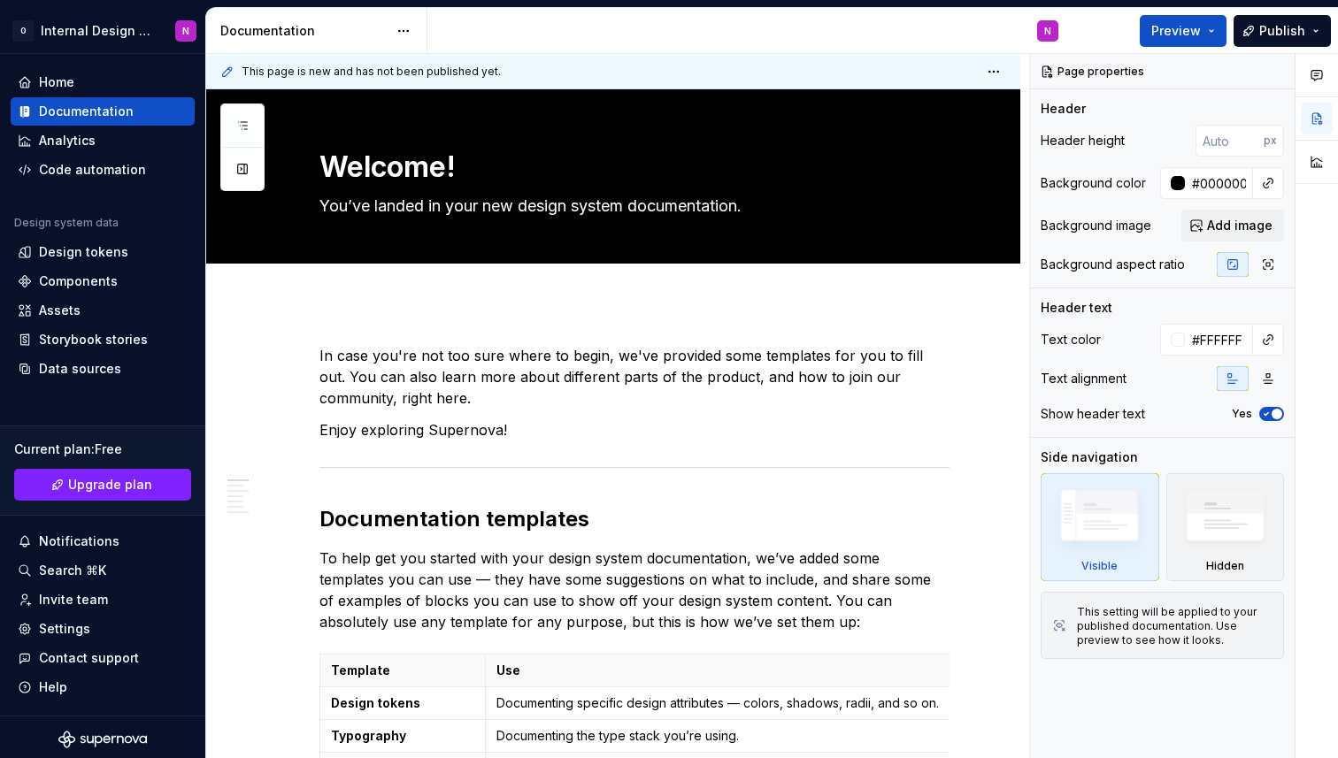
click at [887, 322] on html "O Internal Design System N Home Documentation Analytics Code automation Design …" at bounding box center [669, 379] width 1338 height 758
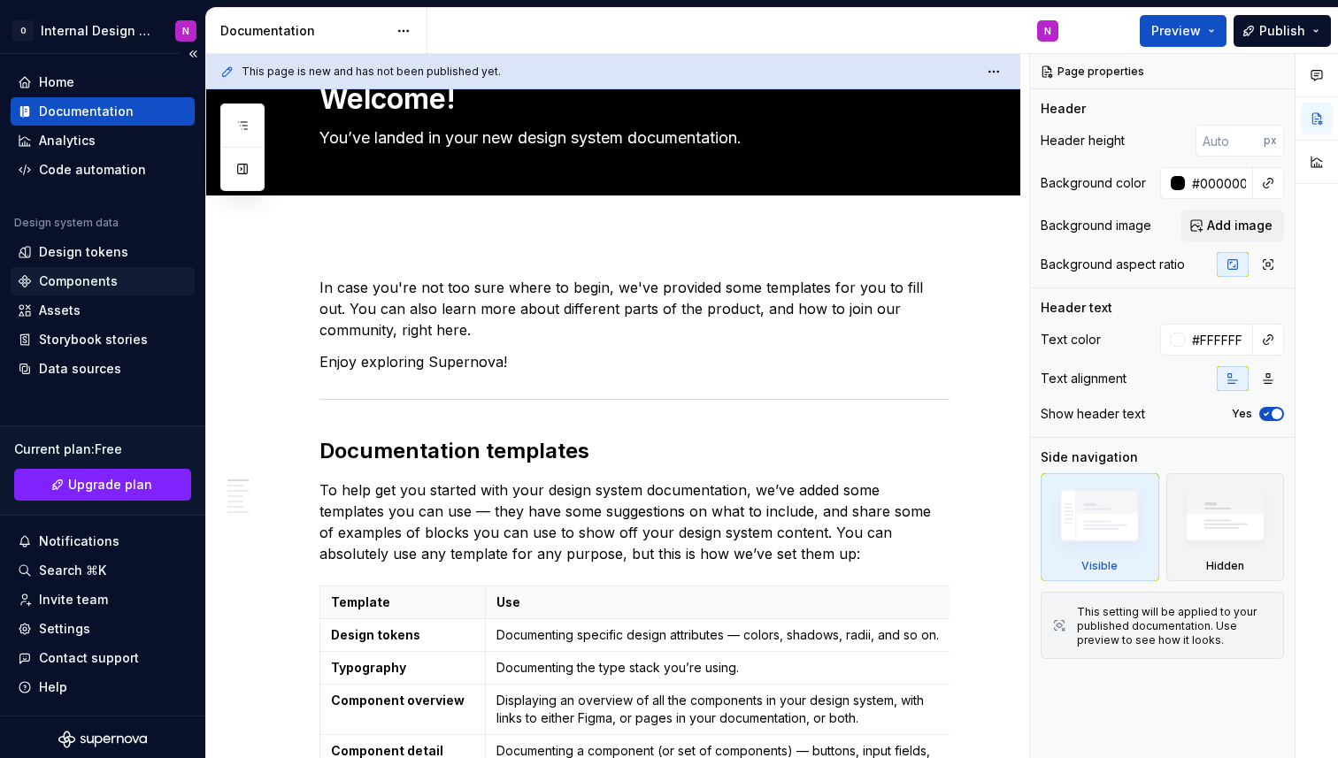
click at [59, 278] on div "Components" at bounding box center [78, 281] width 79 height 18
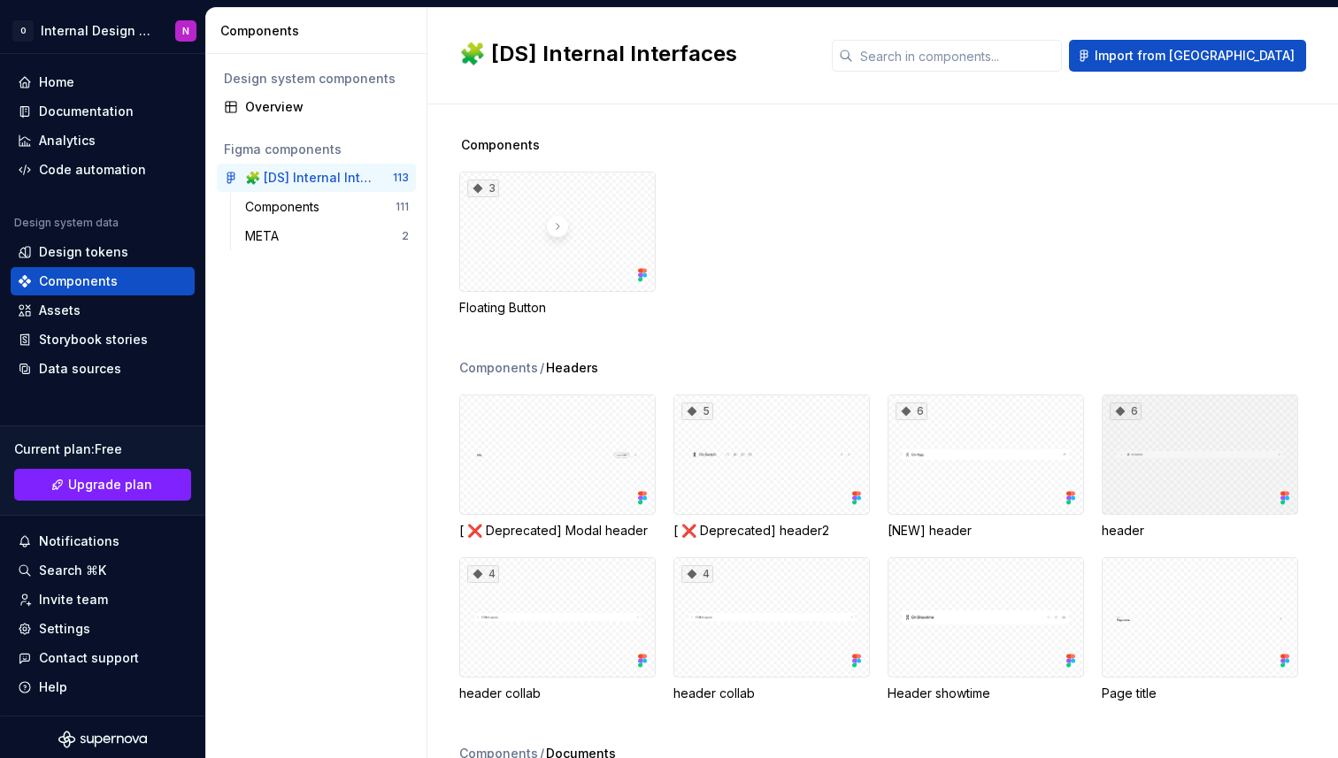
click at [1162, 482] on div "6" at bounding box center [1199, 455] width 196 height 120
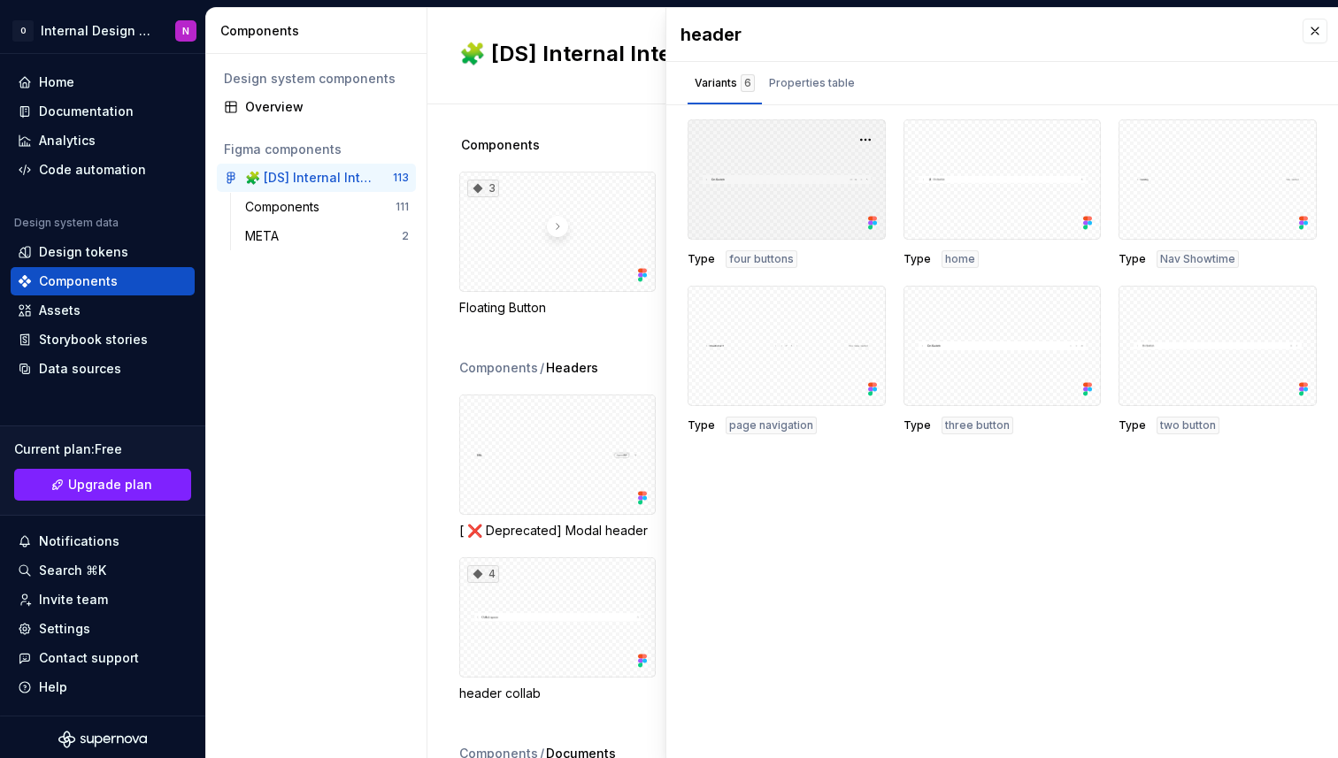
click at [776, 190] on div at bounding box center [786, 179] width 198 height 120
click at [777, 152] on div at bounding box center [786, 179] width 198 height 120
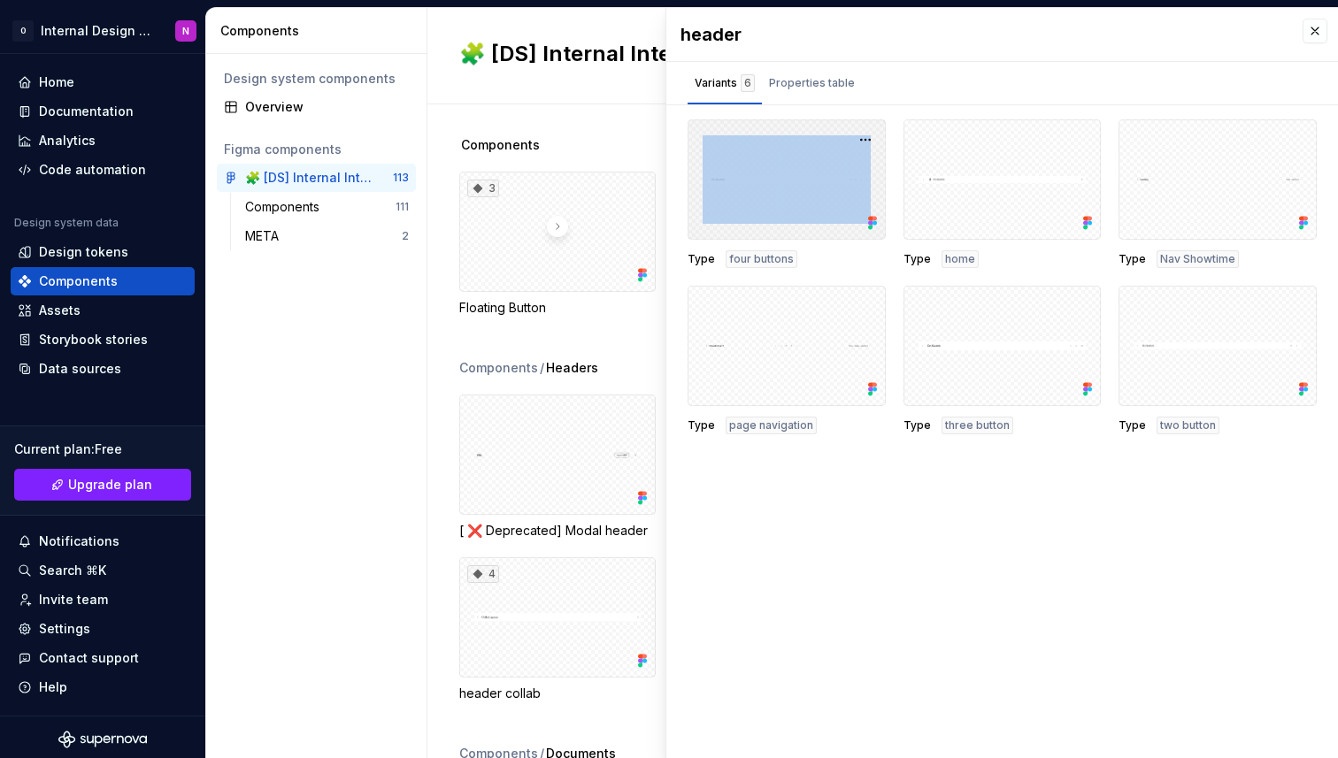
click at [777, 152] on div at bounding box center [786, 179] width 198 height 120
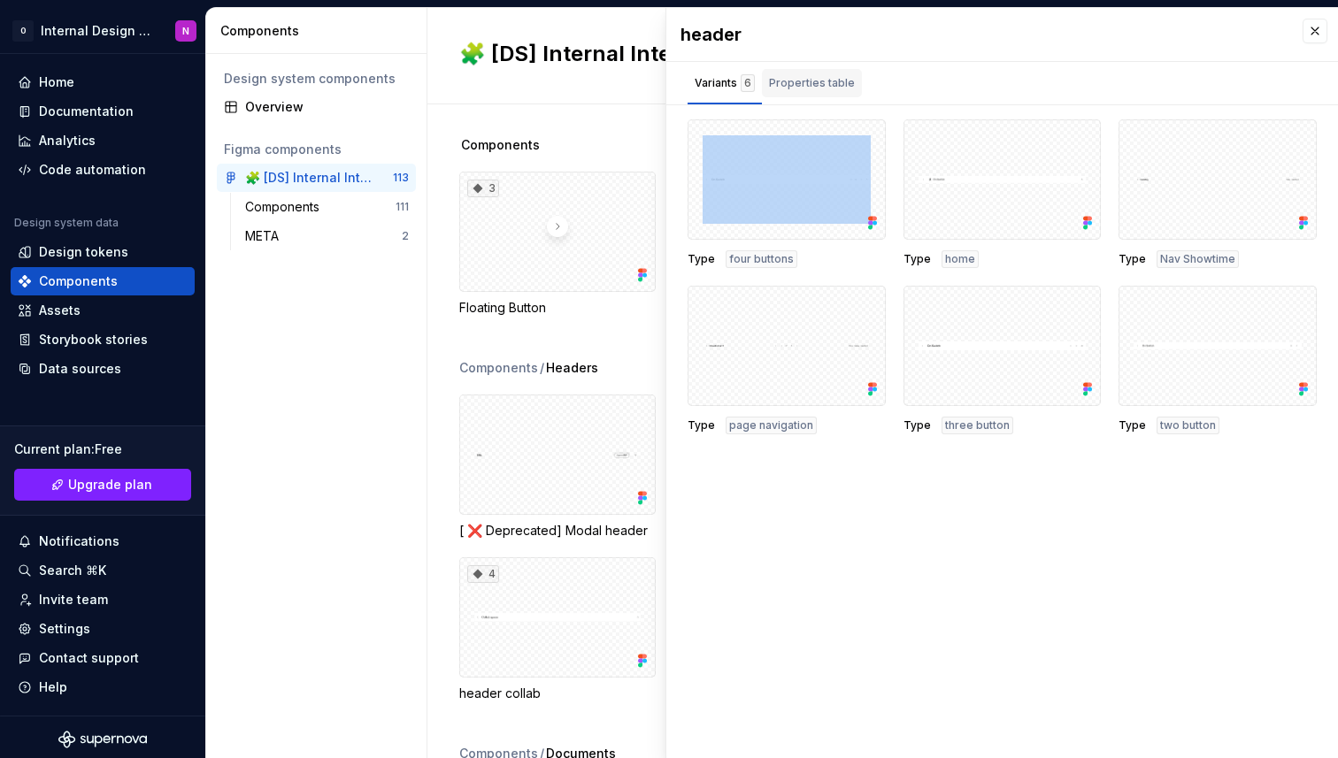
click at [794, 81] on div "Properties table" at bounding box center [812, 83] width 86 height 18
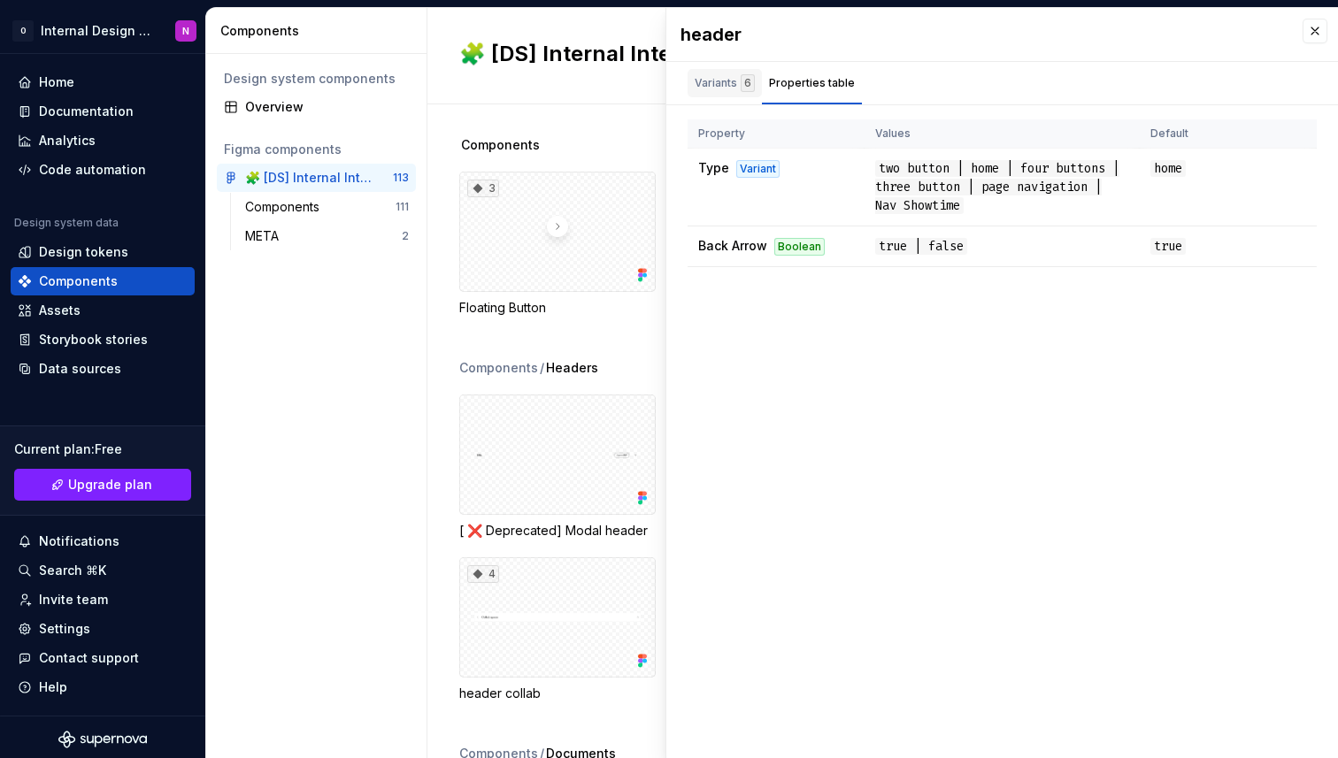
click at [724, 77] on div "Variants 6" at bounding box center [724, 83] width 60 height 18
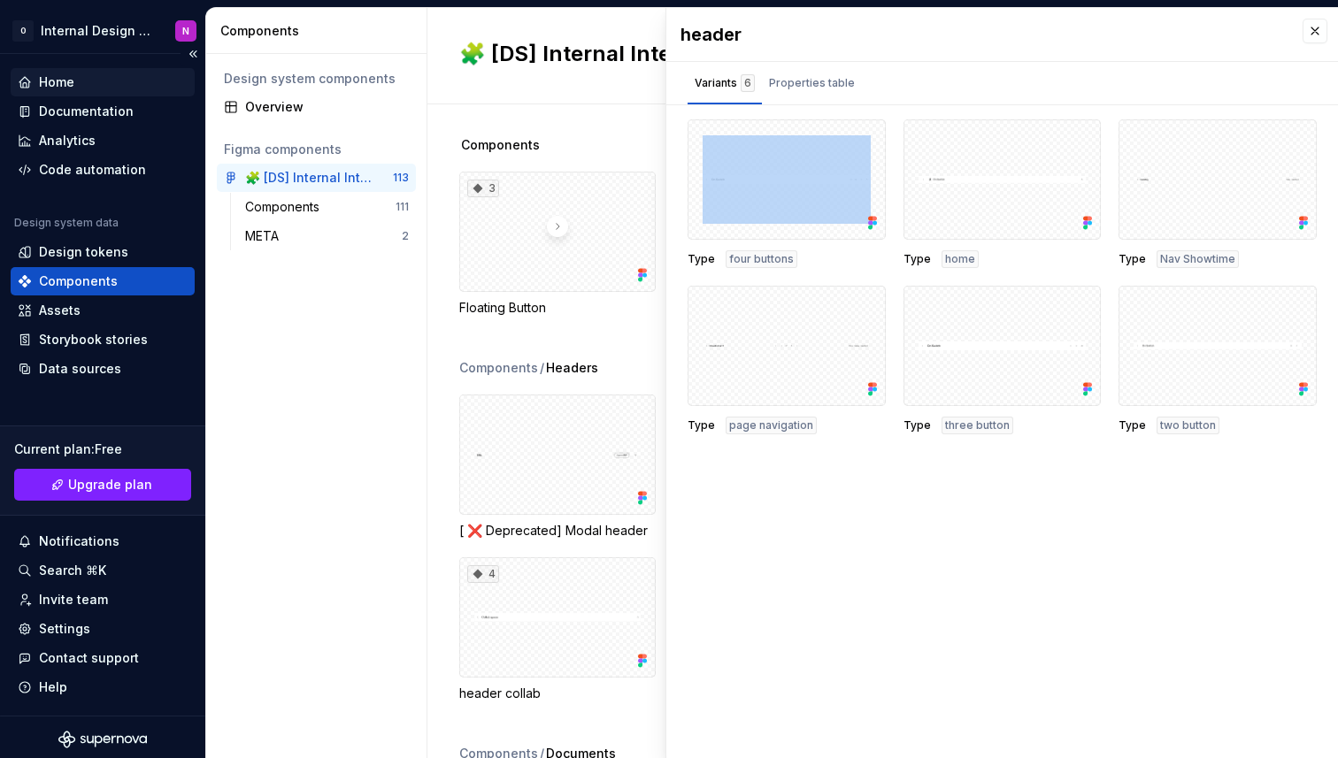
click at [42, 86] on div "Home" at bounding box center [56, 82] width 35 height 18
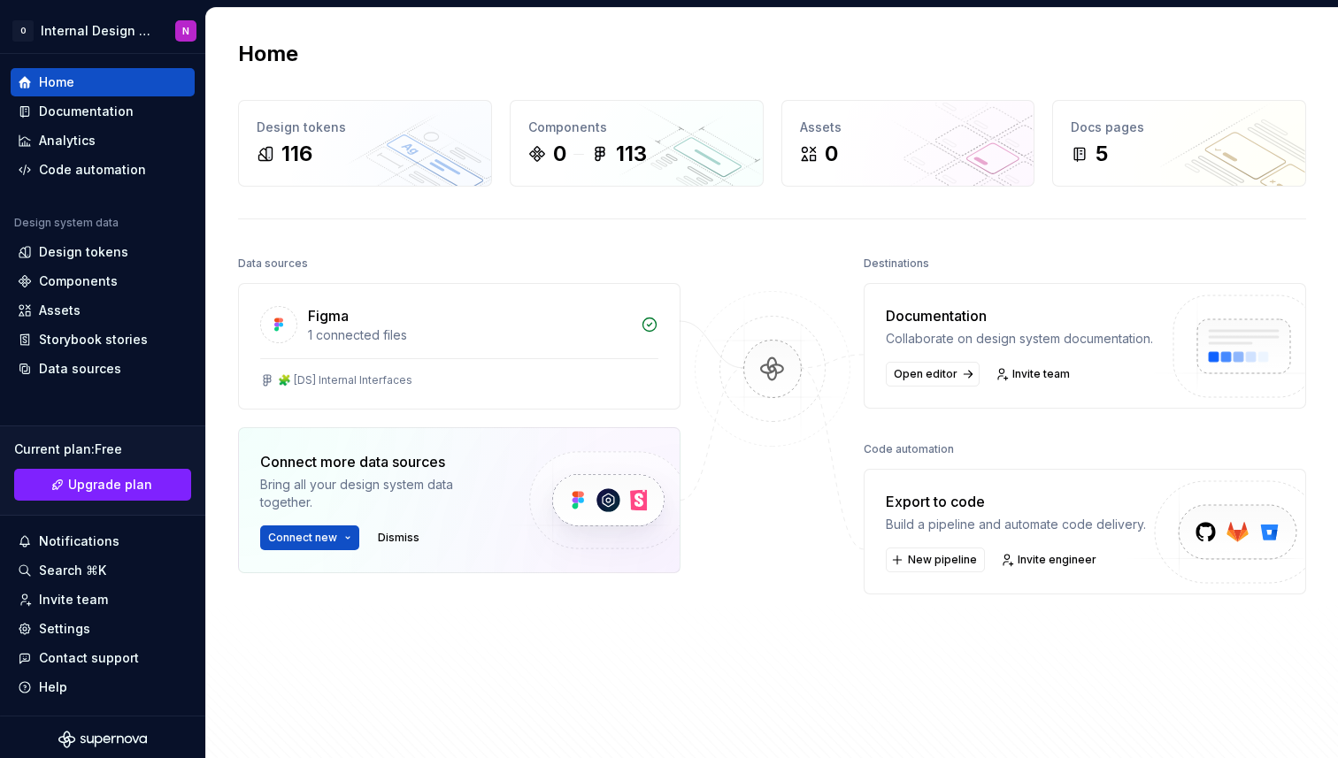
click at [1109, 301] on div "Documentation Collaborate on design system documentation. Open editor Invite te…" at bounding box center [1084, 346] width 442 height 126
click at [920, 381] on span "Open editor" at bounding box center [926, 374] width 64 height 14
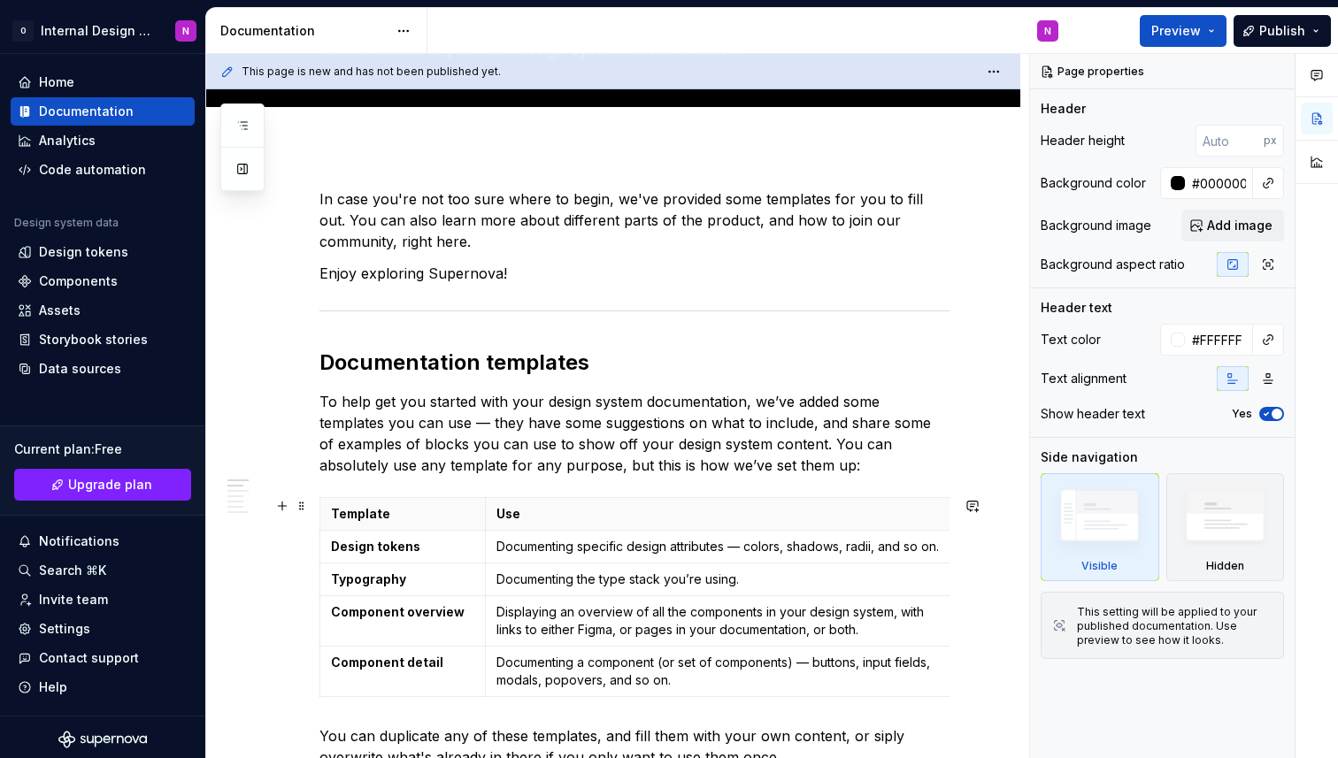
scroll to position [213, 0]
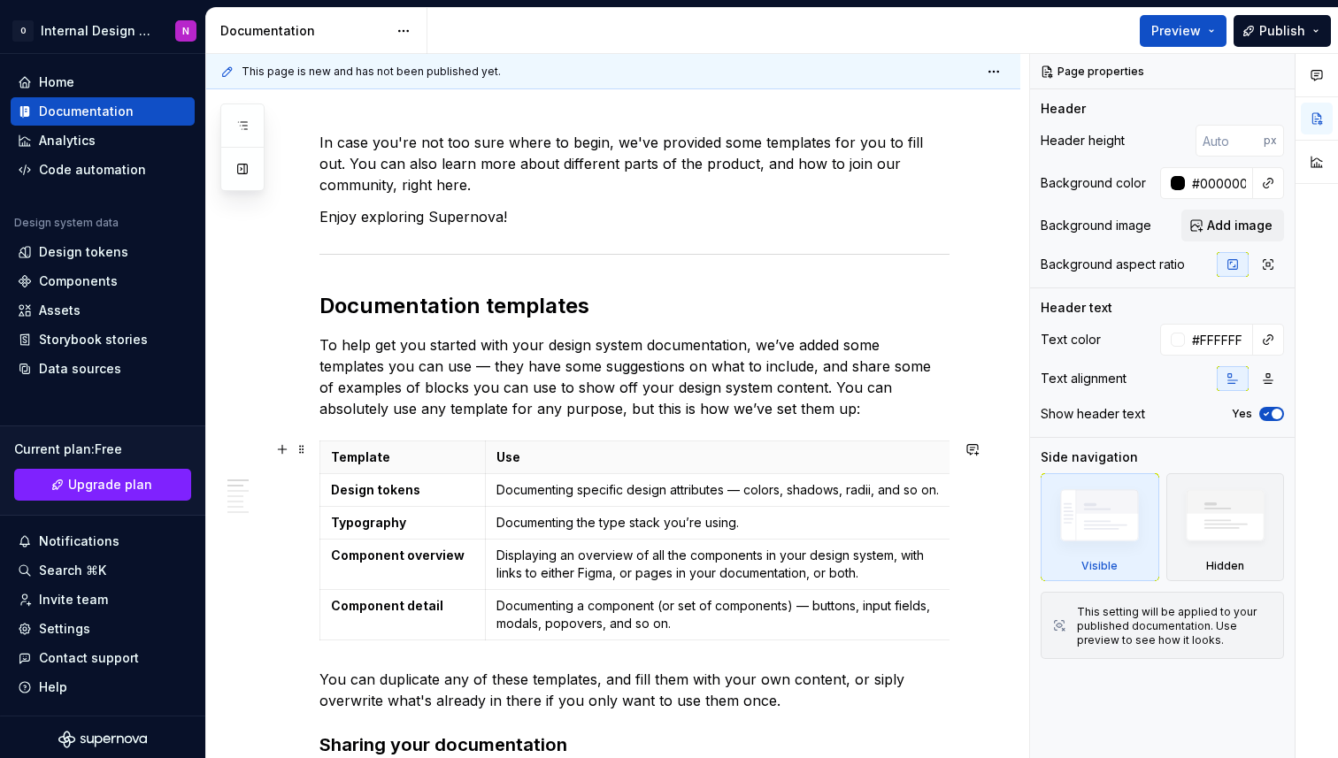
type textarea "*"
